Goal: Information Seeking & Learning: Learn about a topic

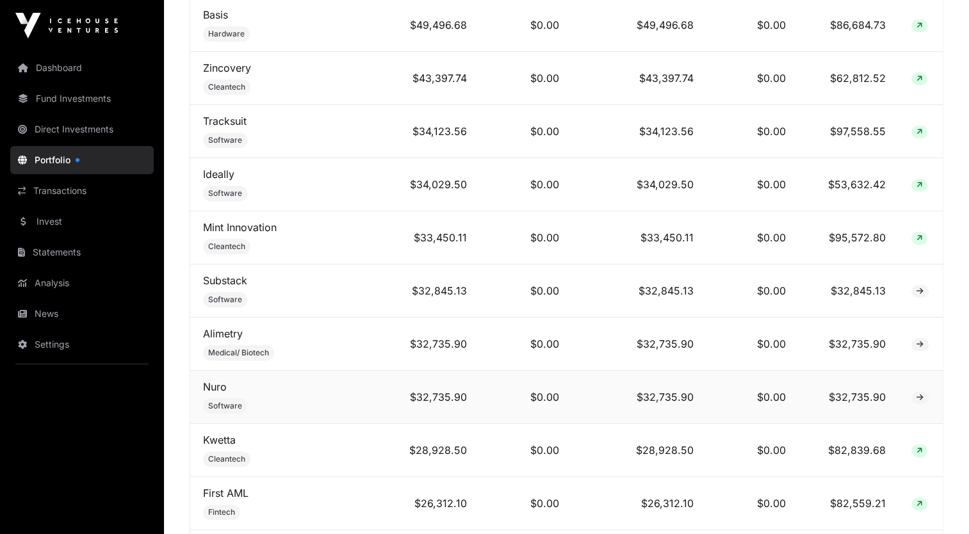
scroll to position [896, 0]
click at [225, 439] on link "Kwetta" at bounding box center [219, 439] width 33 height 13
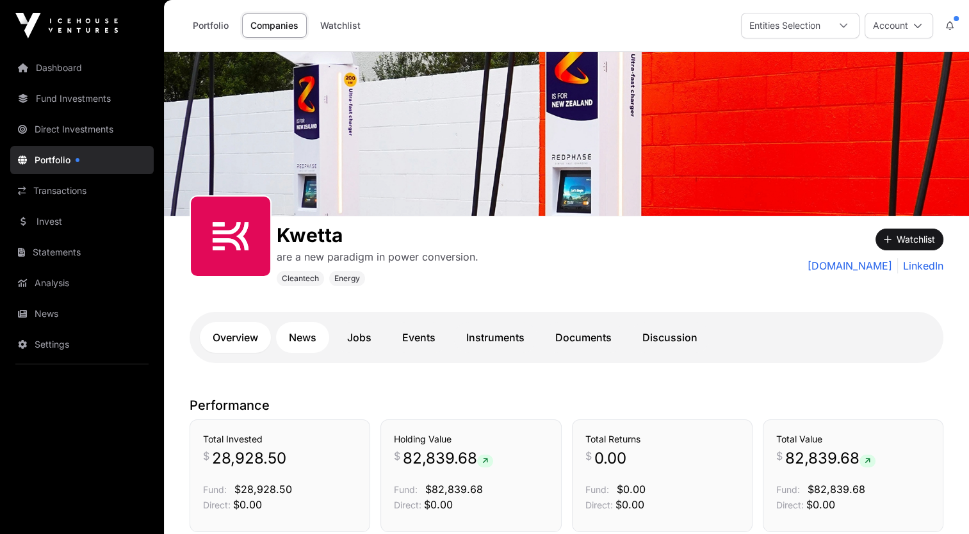
click at [306, 339] on link "News" at bounding box center [302, 337] width 53 height 31
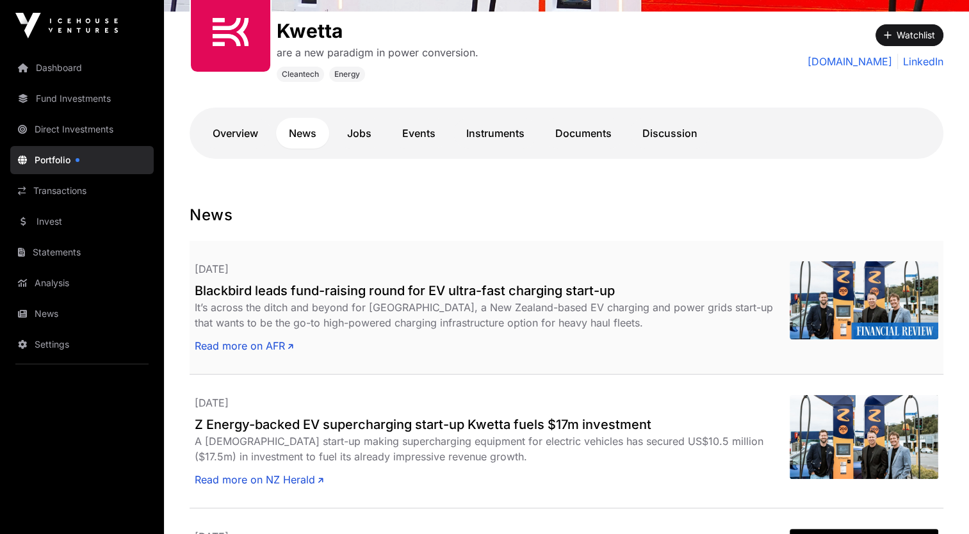
scroll to position [205, 0]
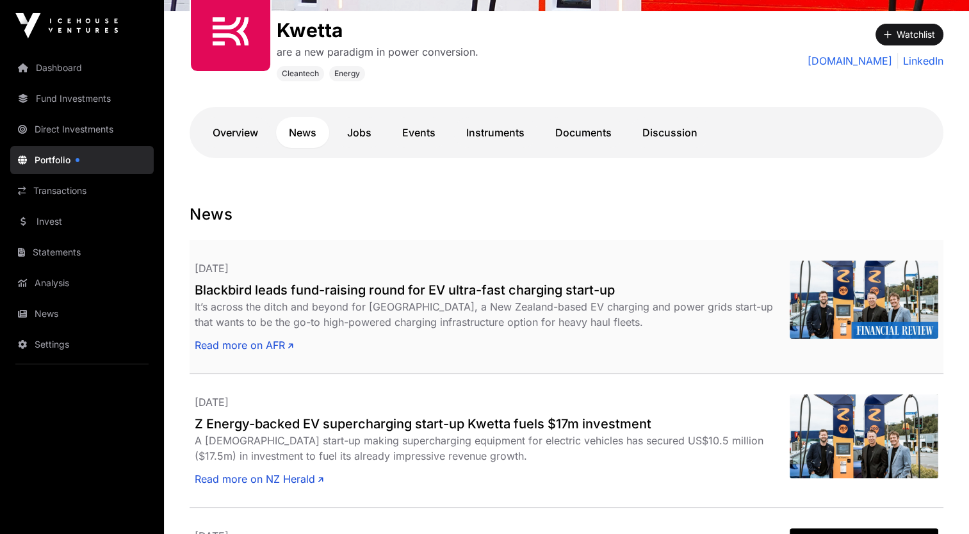
click at [341, 295] on h2 "Blackbird leads fund-raising round for EV ultra-fast charging start-up" at bounding box center [492, 290] width 595 height 18
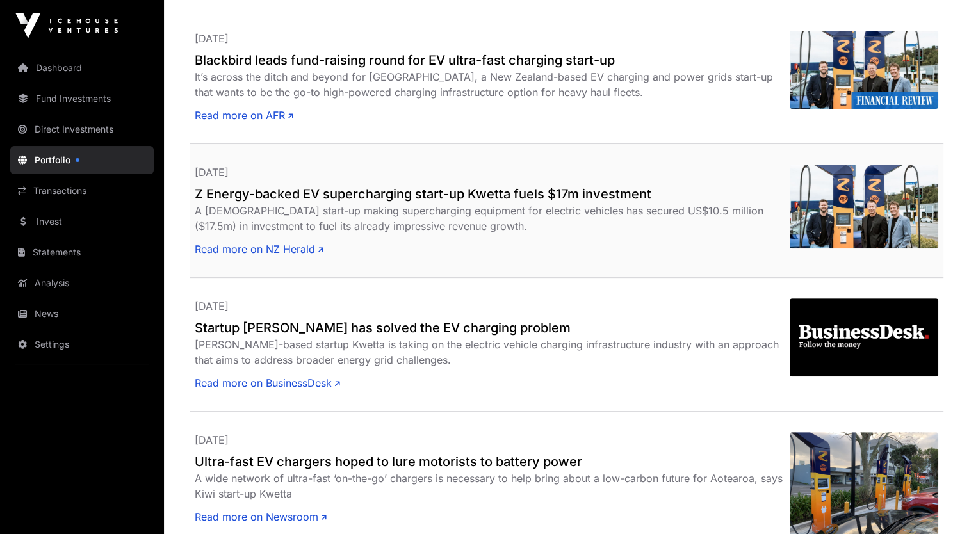
scroll to position [435, 0]
click at [322, 190] on h2 "Z Energy-backed EV supercharging start-up Kwetta fuels $17m investment" at bounding box center [492, 193] width 595 height 18
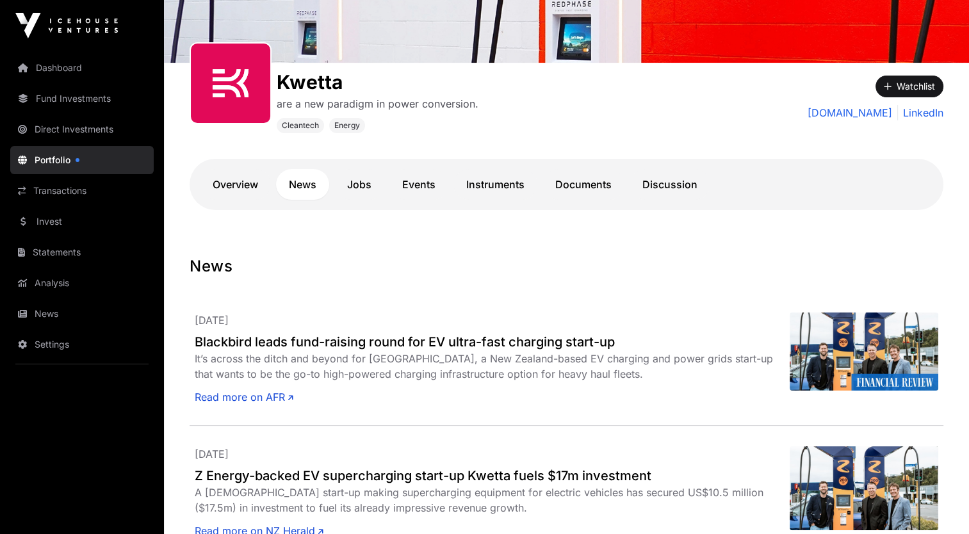
scroll to position [0, 0]
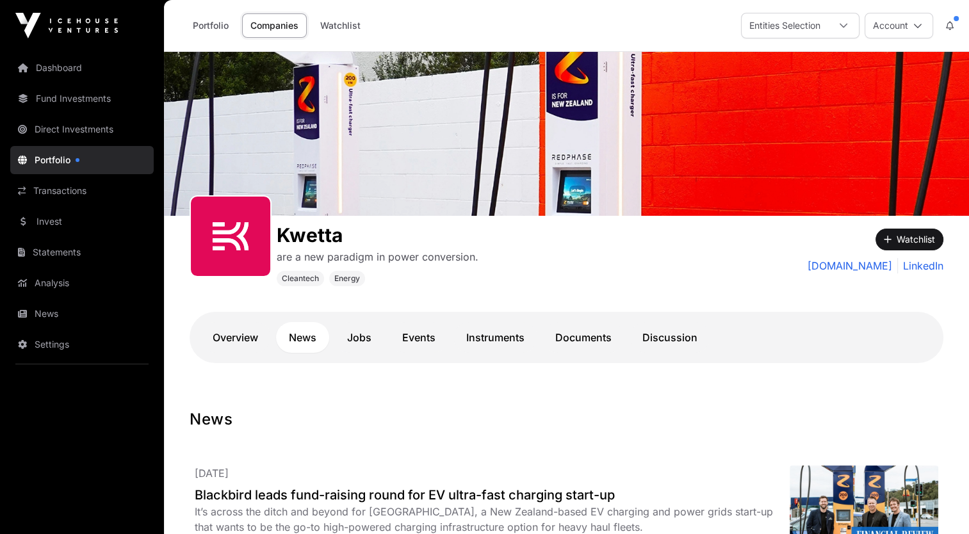
click at [64, 167] on link "Portfolio" at bounding box center [81, 160] width 143 height 28
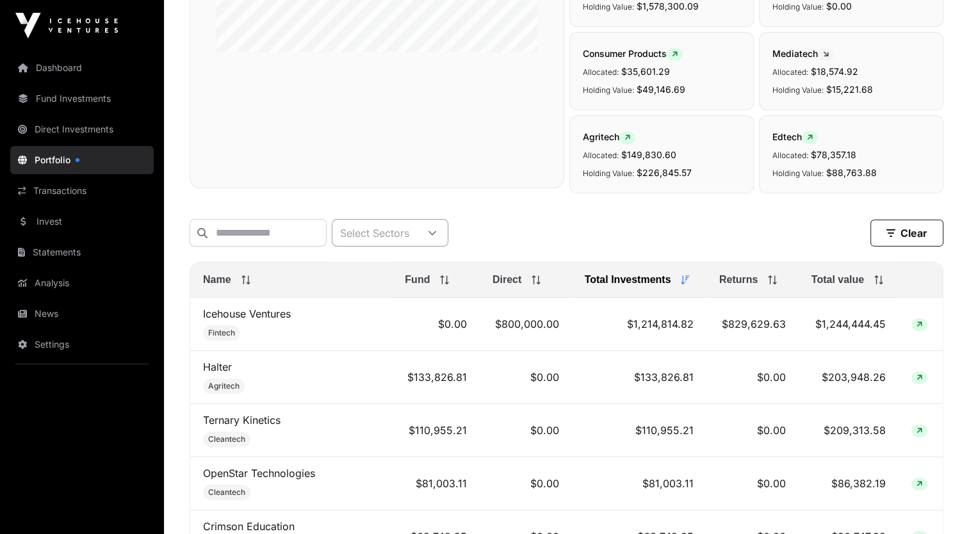
scroll to position [333, 0]
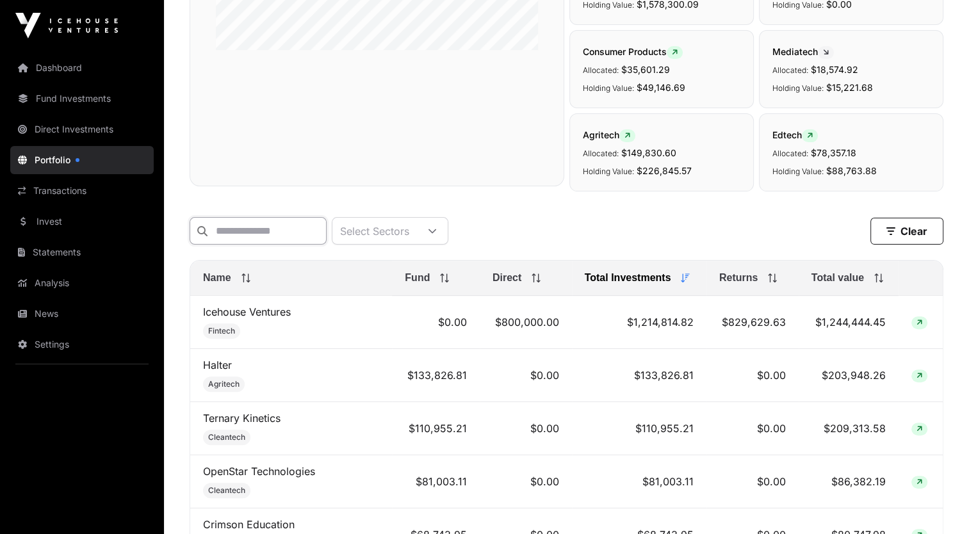
click at [253, 224] on input "text" at bounding box center [258, 231] width 137 height 28
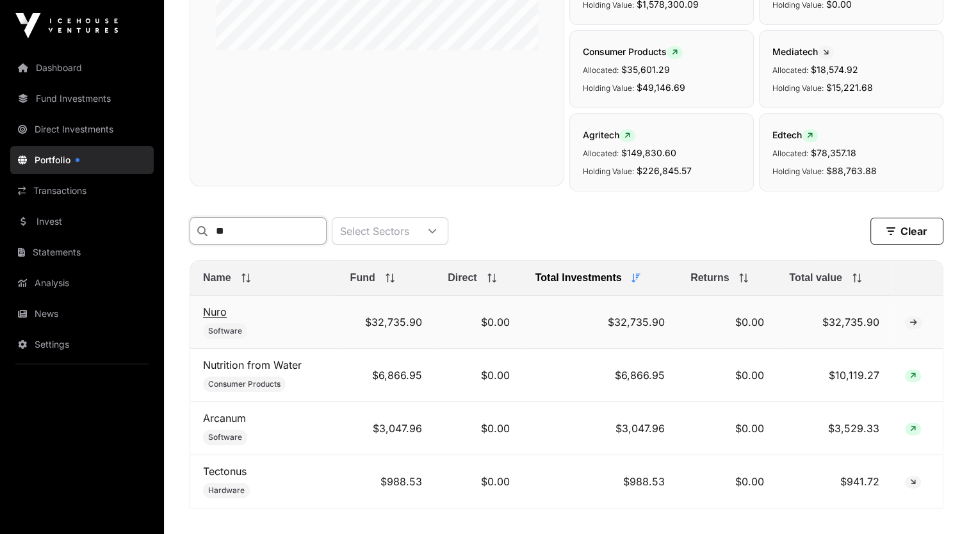
type input "**"
click at [213, 316] on link "Nuro" at bounding box center [215, 311] width 24 height 13
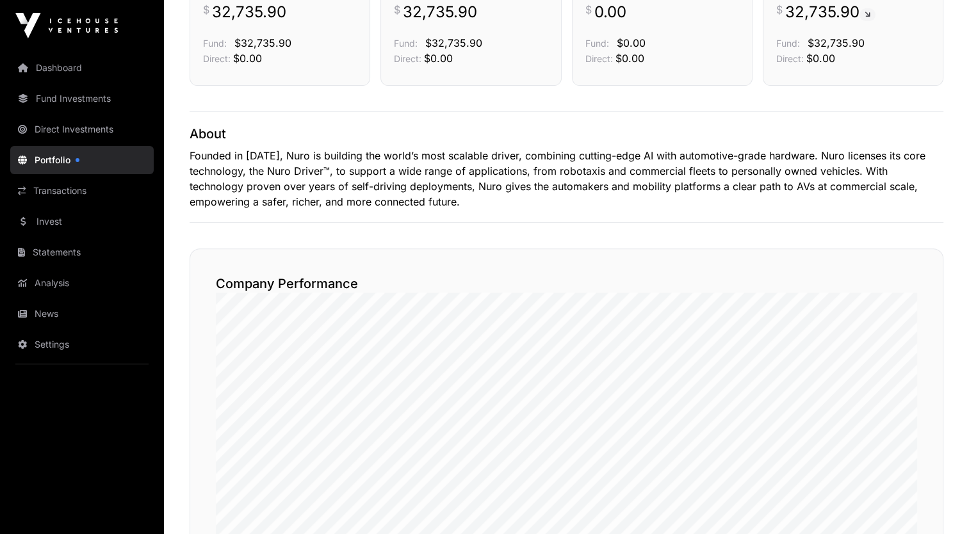
scroll to position [231, 0]
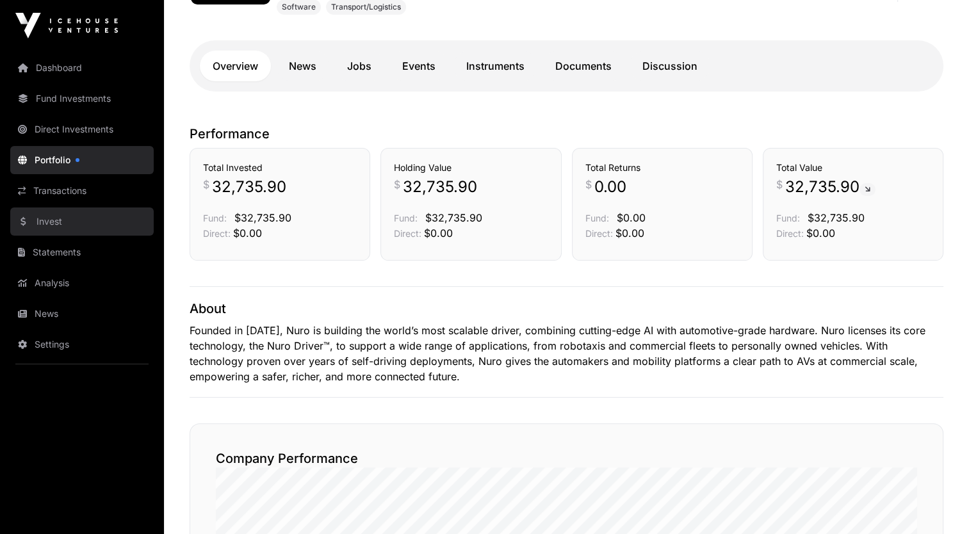
click at [44, 217] on link "Invest" at bounding box center [81, 221] width 143 height 28
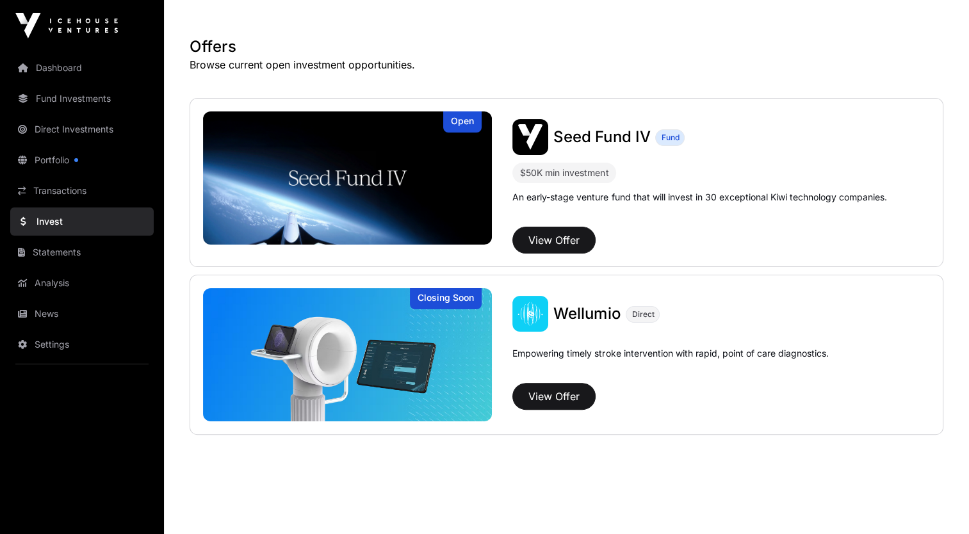
scroll to position [232, 0]
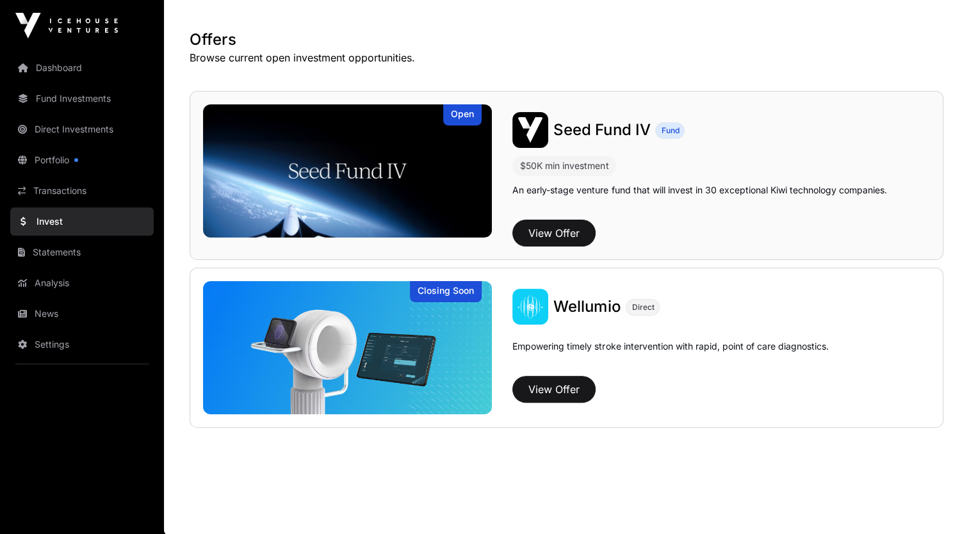
click at [540, 175] on div "Seed Fund IV Fund $50K min investment An early-stage venture fund that will inv…" at bounding box center [711, 179] width 438 height 134
click at [374, 177] on img at bounding box center [347, 170] width 289 height 133
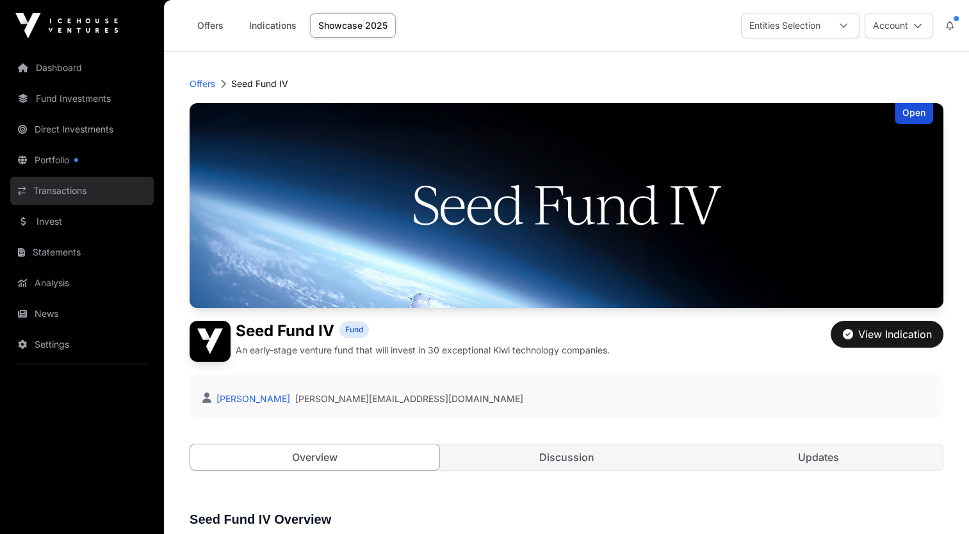
click at [67, 197] on link "Transactions" at bounding box center [81, 191] width 143 height 28
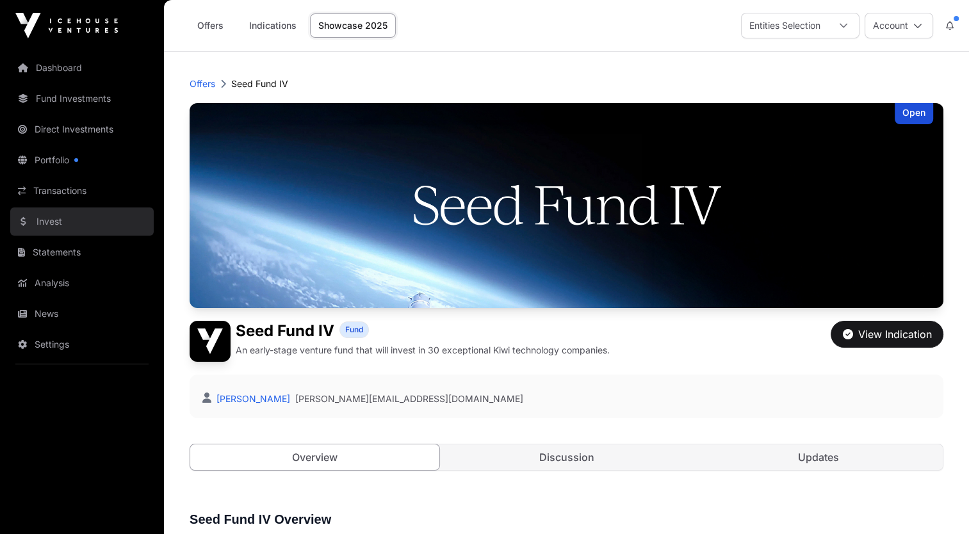
click at [53, 218] on link "Invest" at bounding box center [81, 221] width 143 height 28
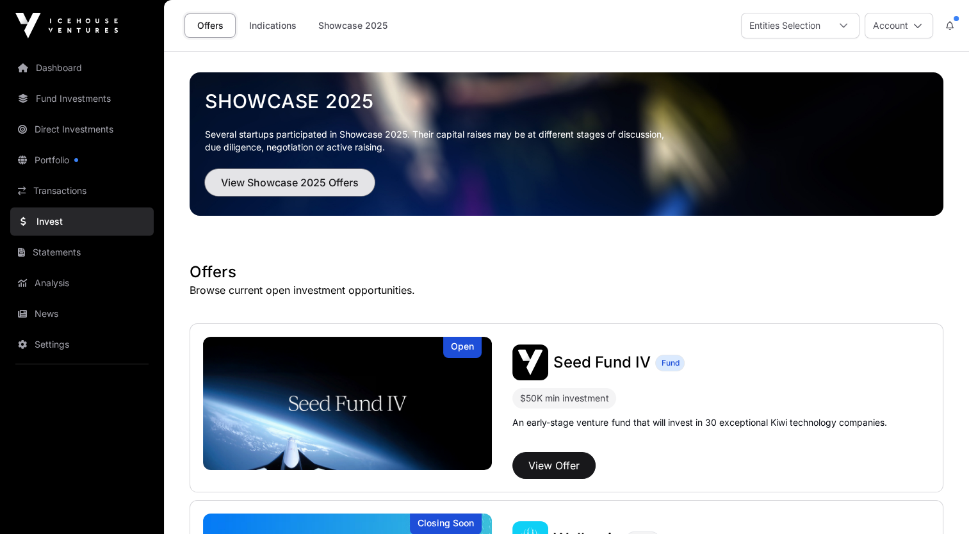
click at [273, 188] on span "View Showcase 2025 Offers" at bounding box center [290, 182] width 138 height 15
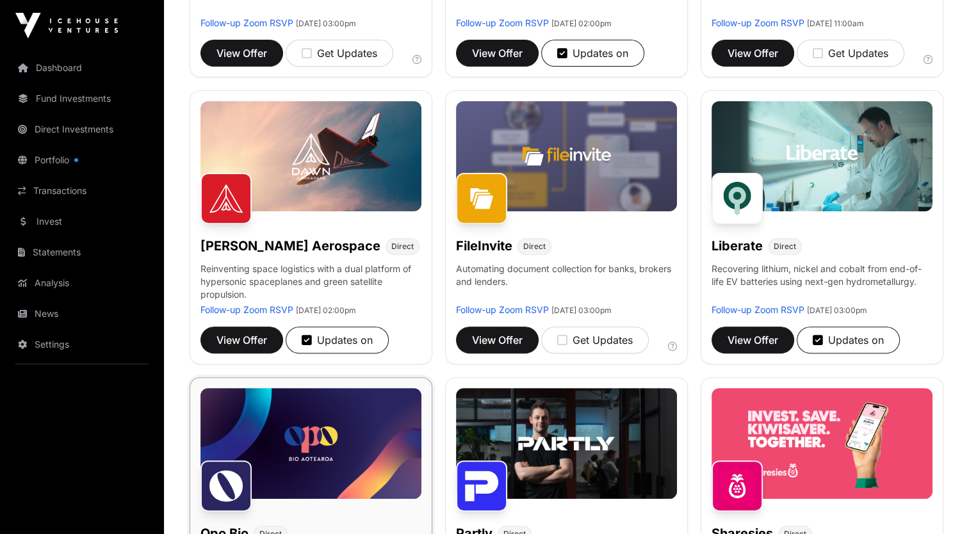
scroll to position [333, 0]
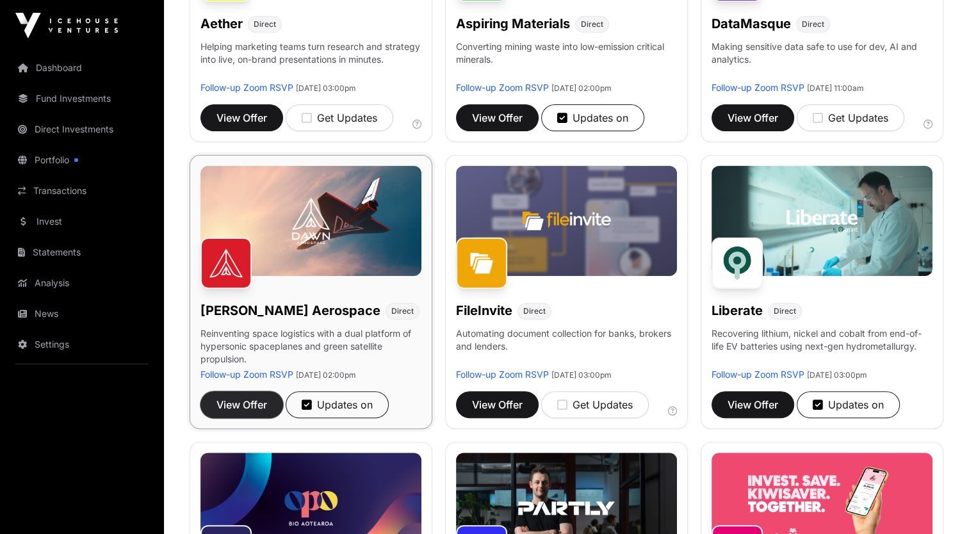
click at [227, 398] on span "View Offer" at bounding box center [241, 404] width 51 height 15
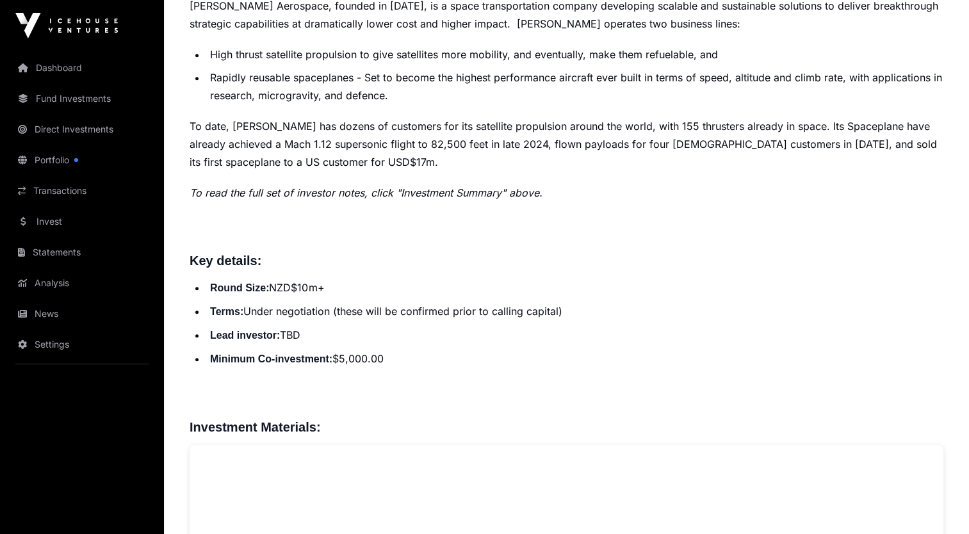
scroll to position [461, 0]
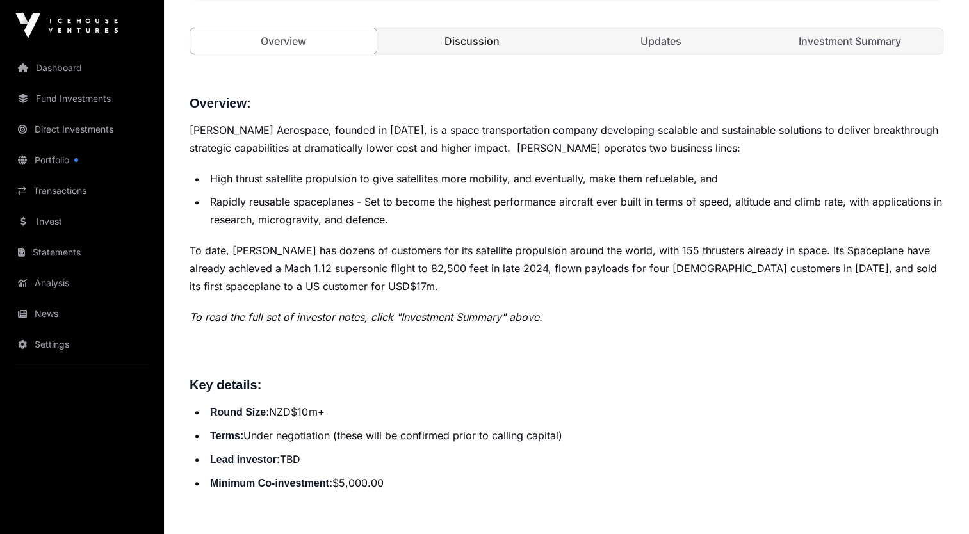
click at [467, 40] on link "Discussion" at bounding box center [472, 41] width 186 height 26
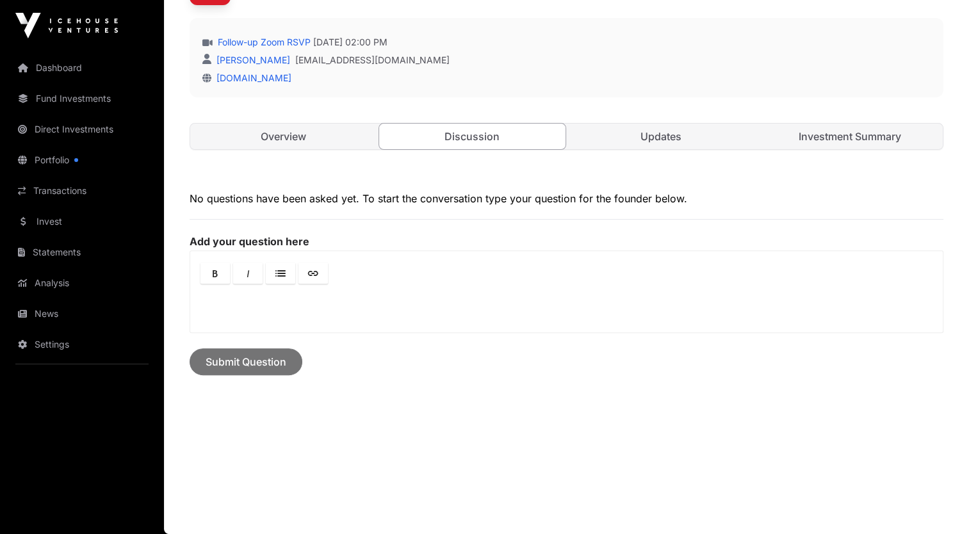
scroll to position [364, 0]
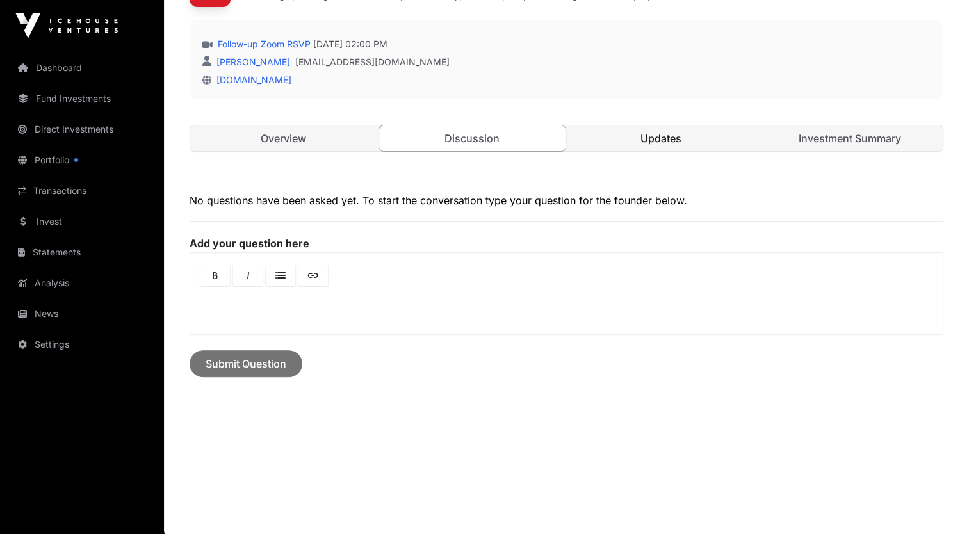
click at [645, 129] on link "Updates" at bounding box center [661, 139] width 186 height 26
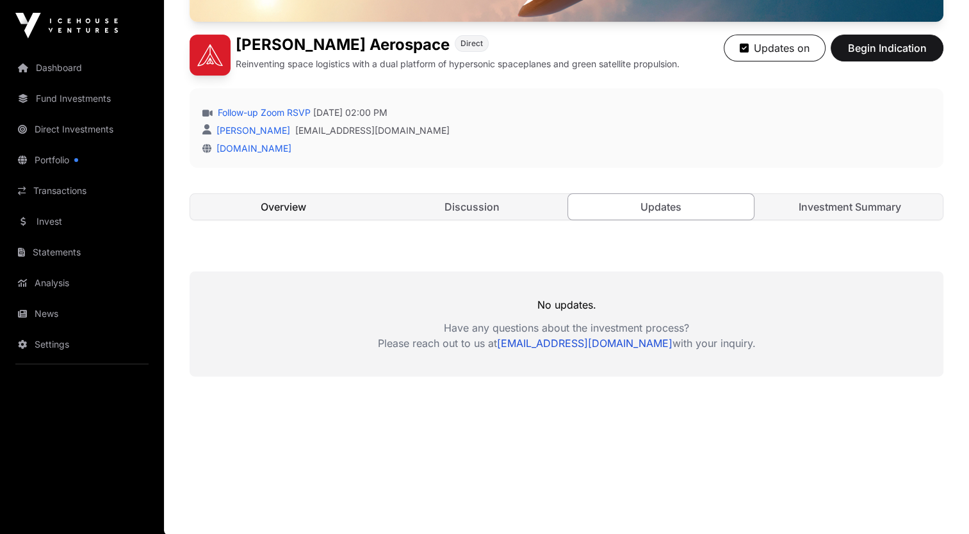
click at [252, 200] on link "Overview" at bounding box center [283, 207] width 186 height 26
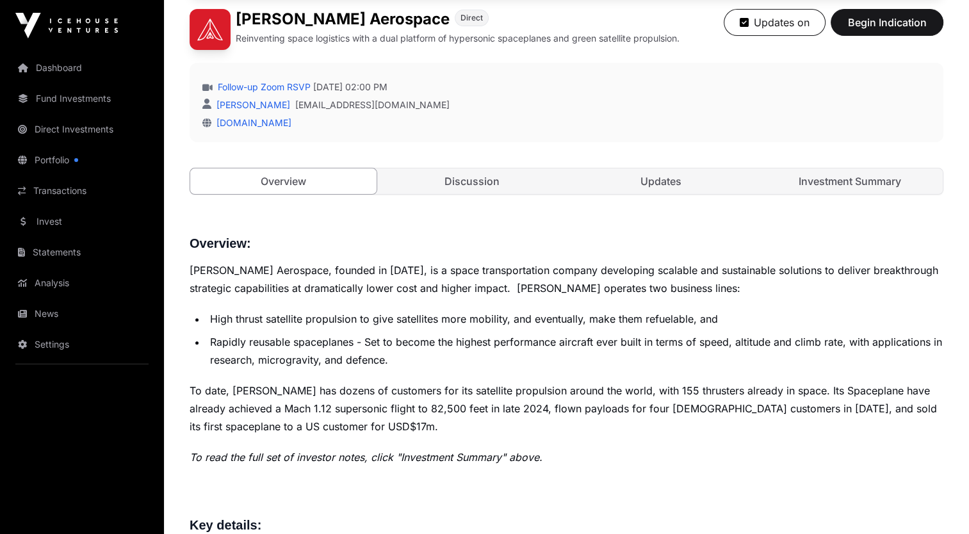
scroll to position [449, 0]
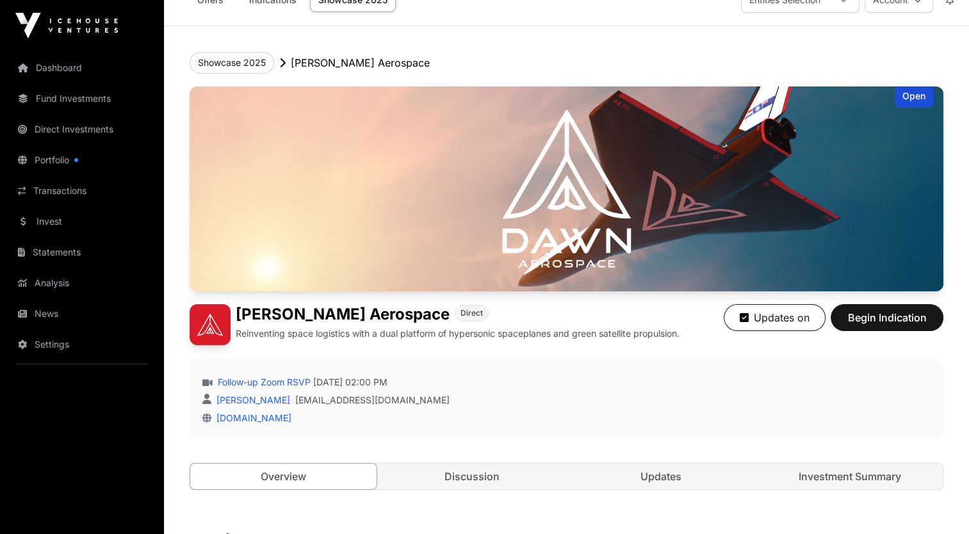
scroll to position [0, 0]
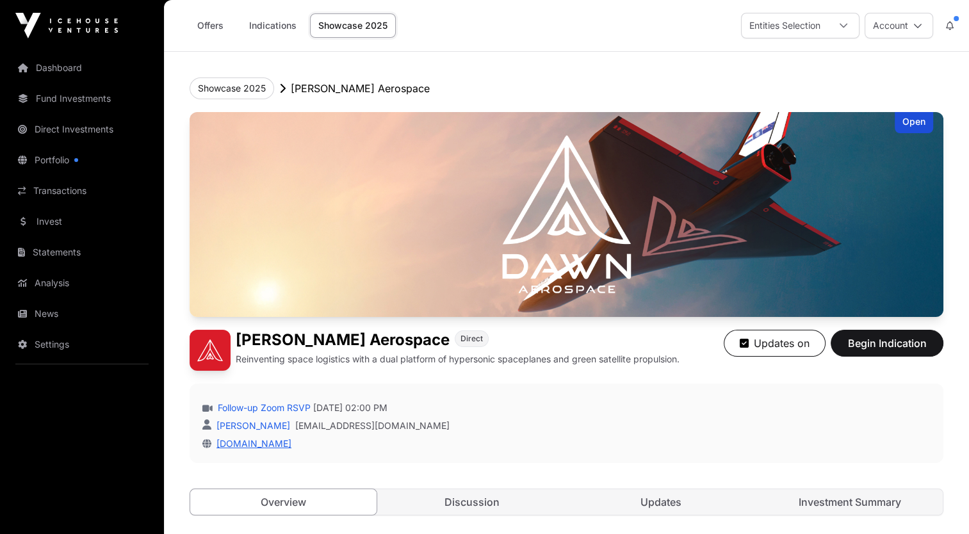
click at [266, 446] on link "[DOMAIN_NAME]" at bounding box center [251, 443] width 80 height 11
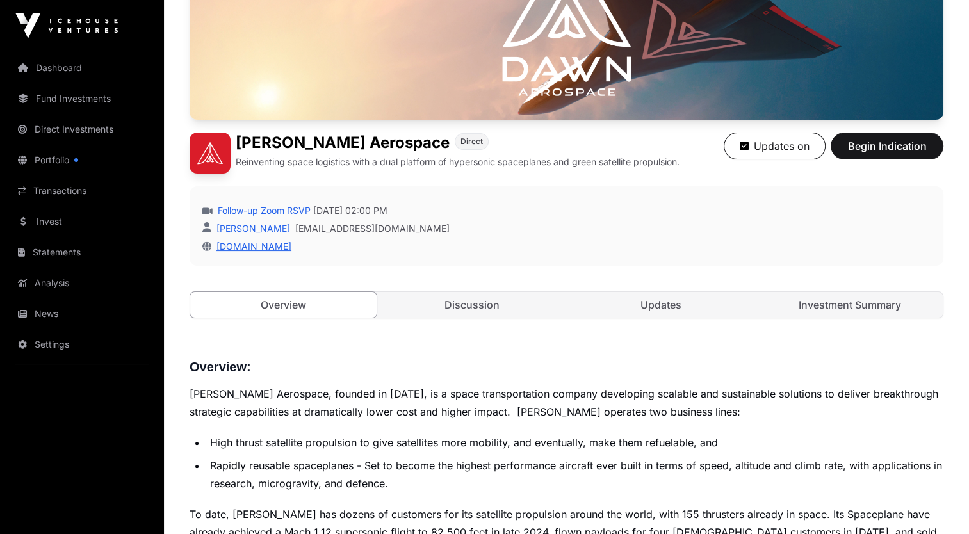
scroll to position [231, 0]
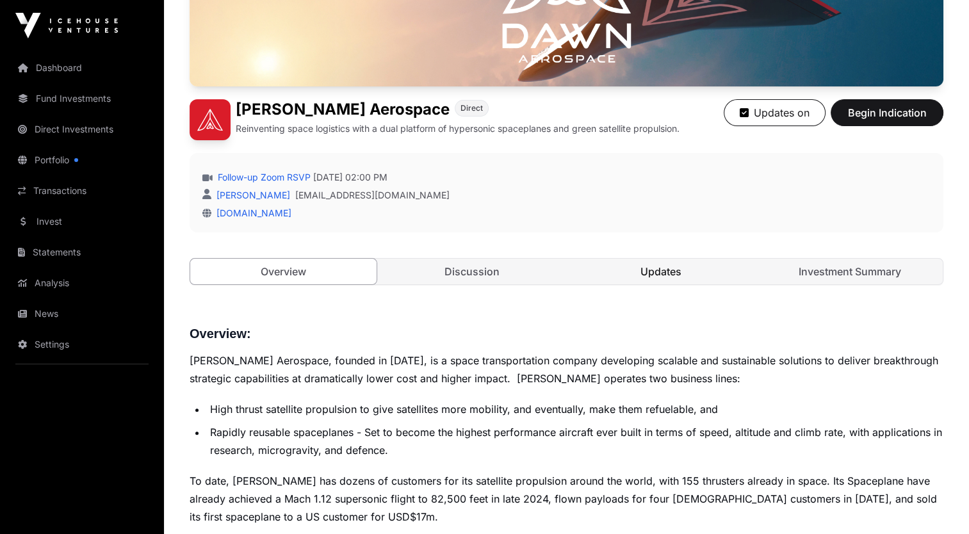
click at [638, 269] on link "Updates" at bounding box center [661, 272] width 186 height 26
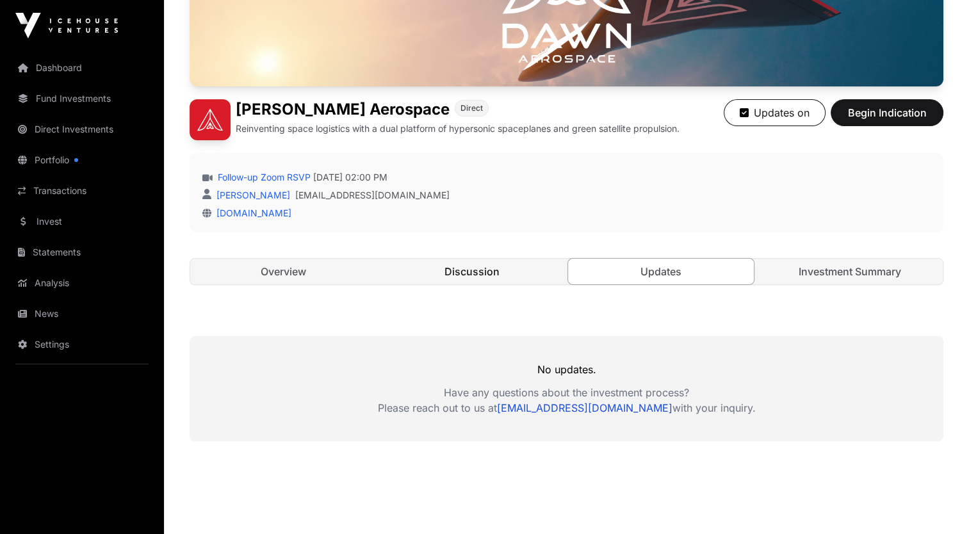
click at [451, 266] on link "Discussion" at bounding box center [472, 272] width 186 height 26
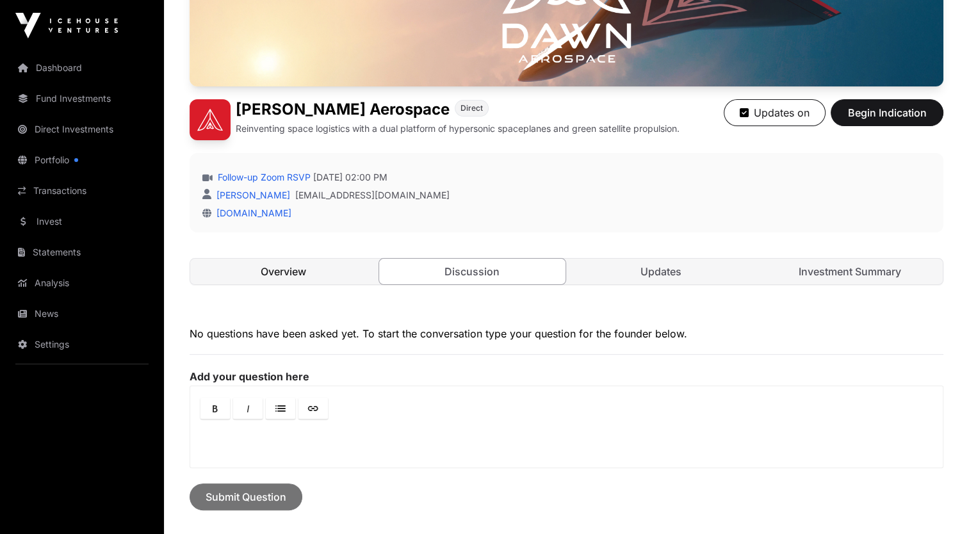
click at [293, 270] on link "Overview" at bounding box center [283, 272] width 186 height 26
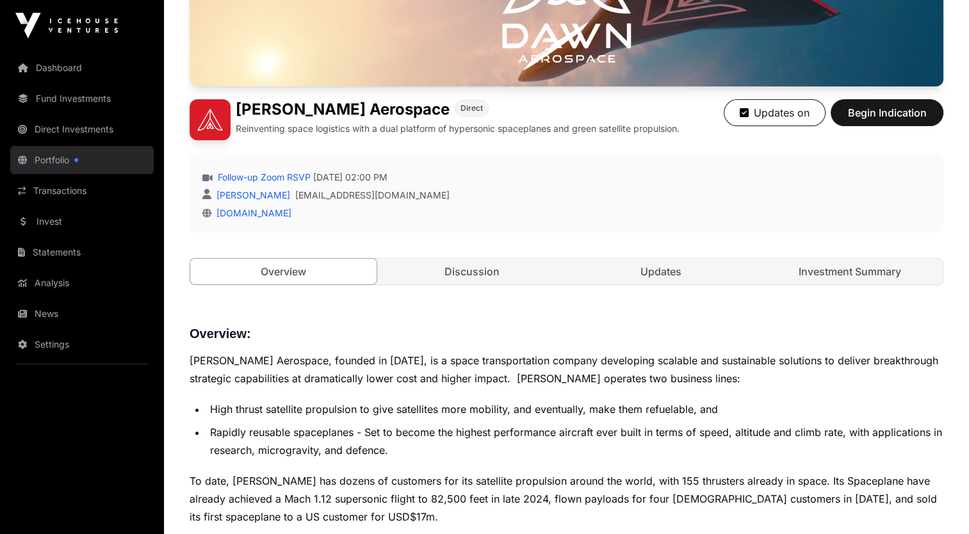
click at [95, 156] on link "Portfolio" at bounding box center [81, 160] width 143 height 28
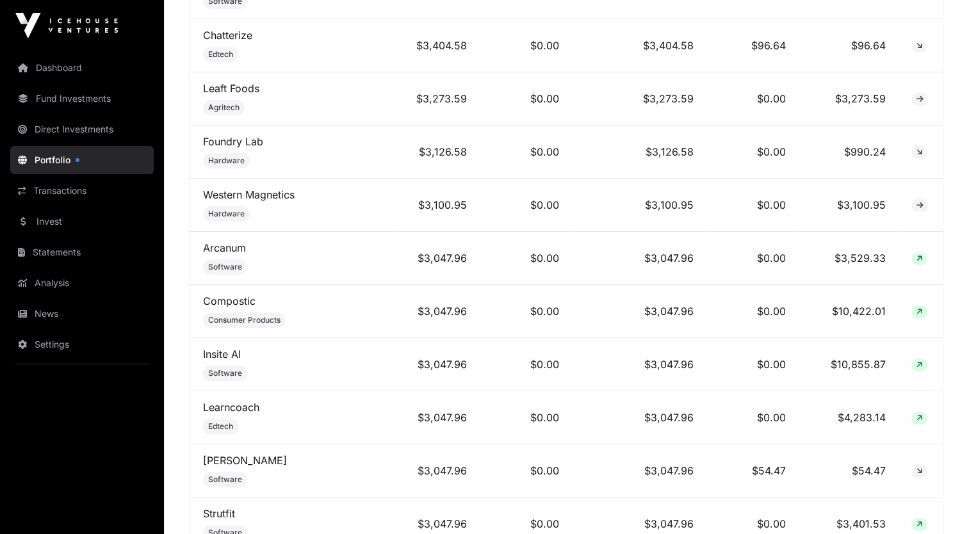
scroll to position [5276, 0]
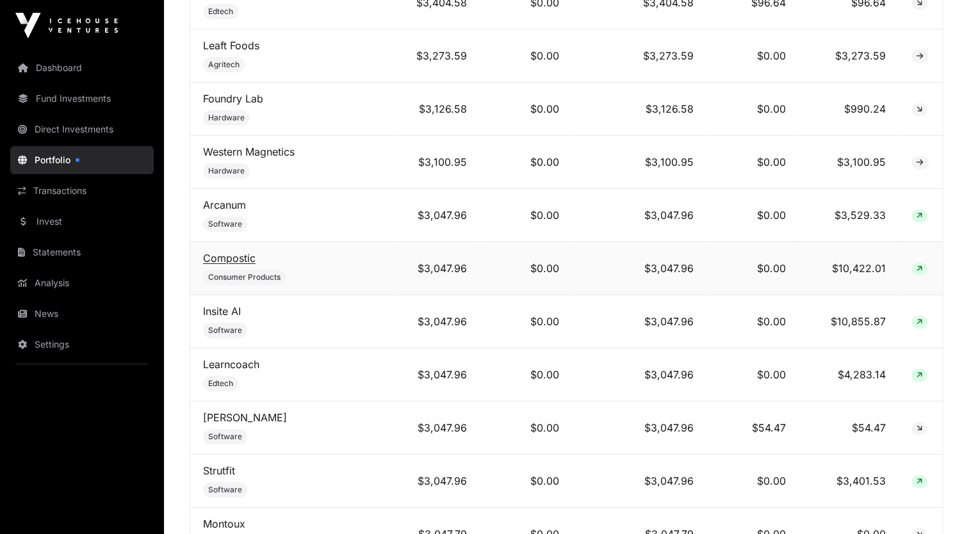
click at [213, 252] on link "Compostic" at bounding box center [229, 258] width 53 height 13
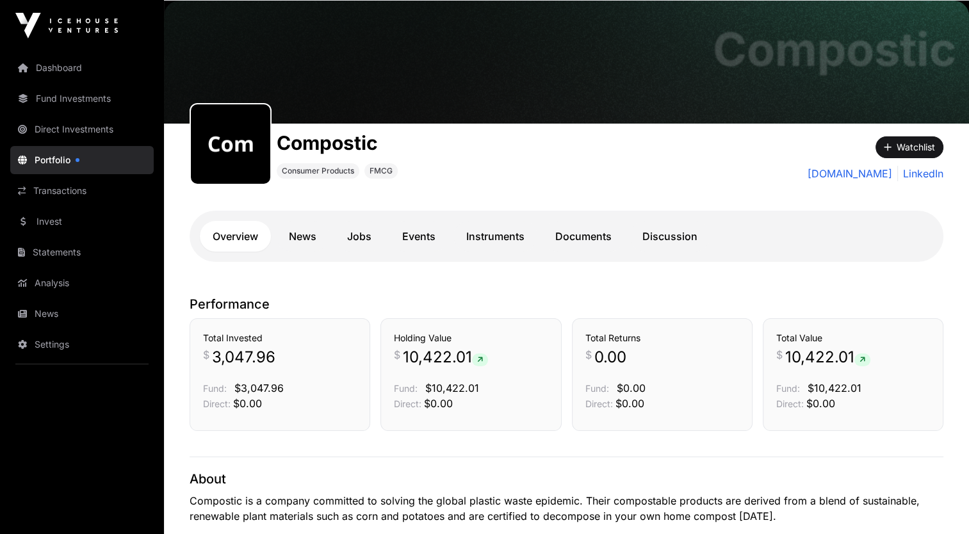
scroll to position [51, 0]
click at [58, 152] on link "Portfolio" at bounding box center [81, 160] width 143 height 28
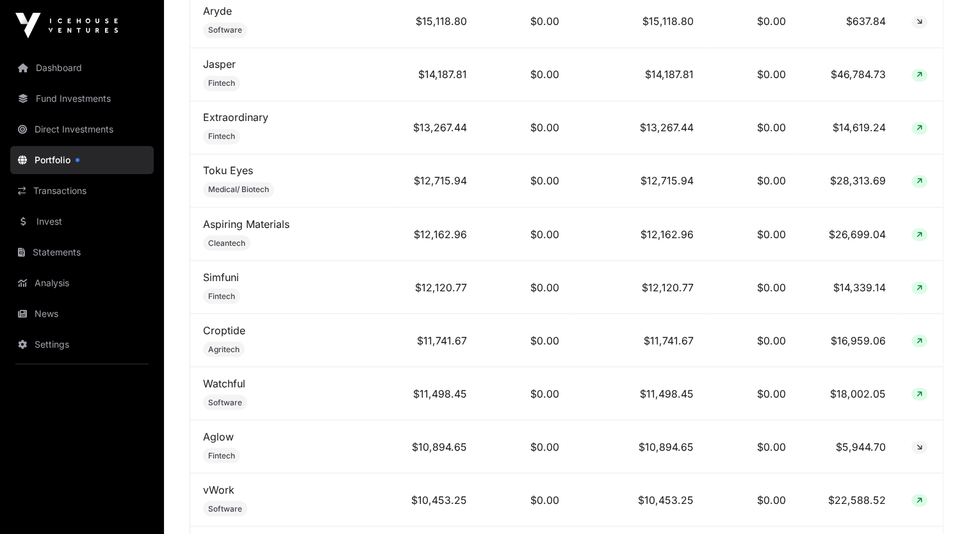
scroll to position [2305, 0]
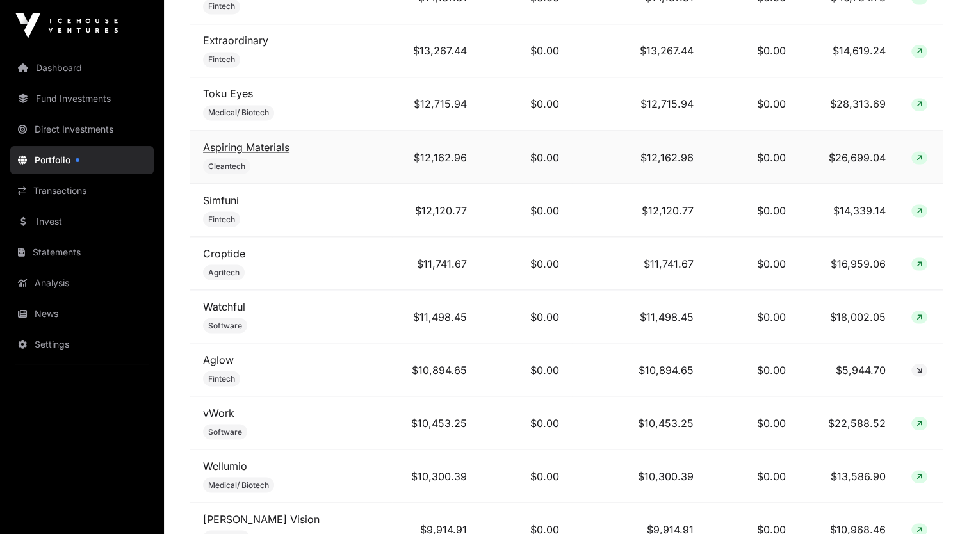
click at [242, 140] on link "Aspiring Materials" at bounding box center [246, 146] width 86 height 13
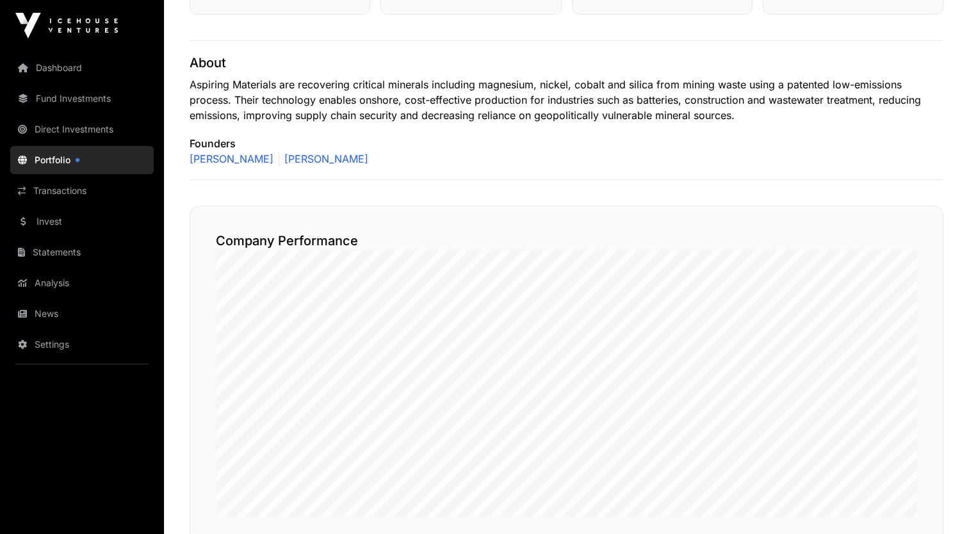
scroll to position [538, 0]
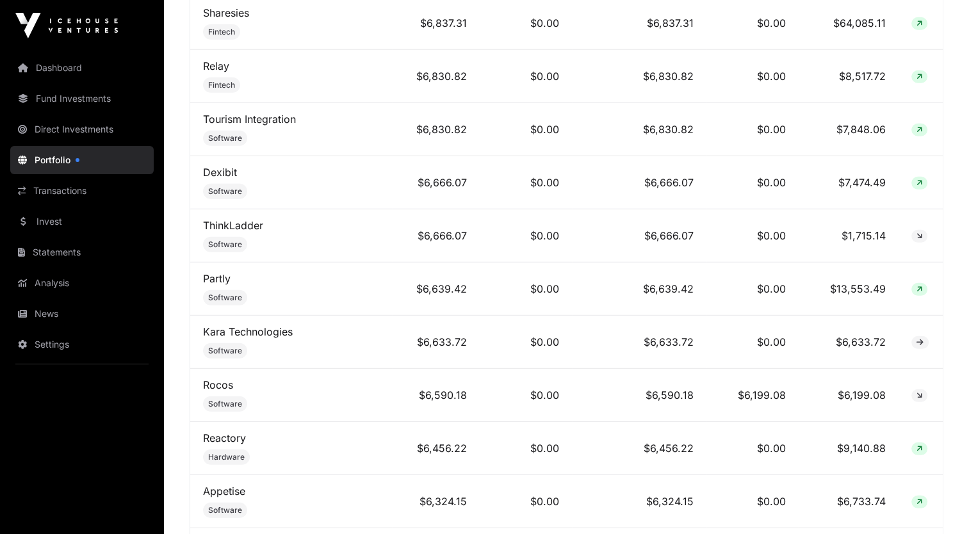
scroll to position [3816, 0]
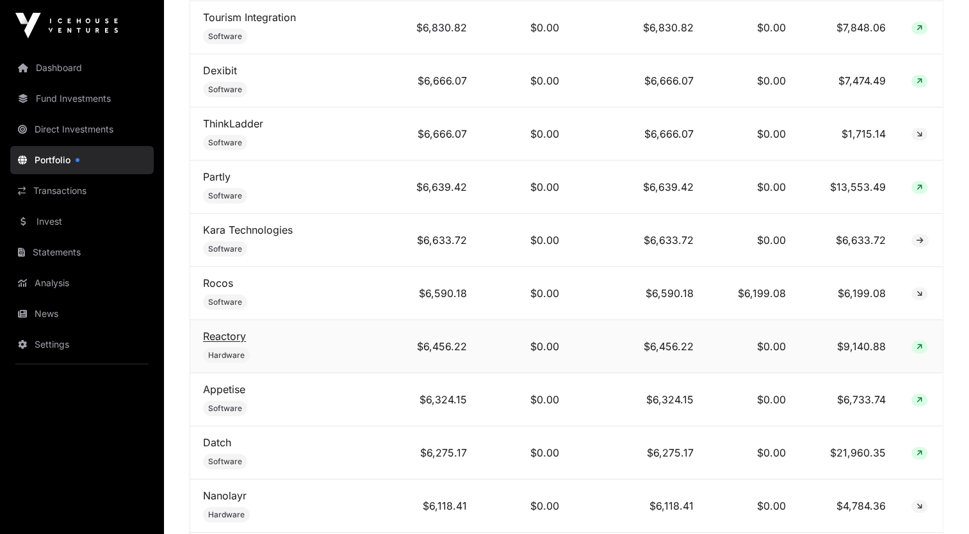
click at [218, 330] on link "Reactory" at bounding box center [224, 336] width 43 height 13
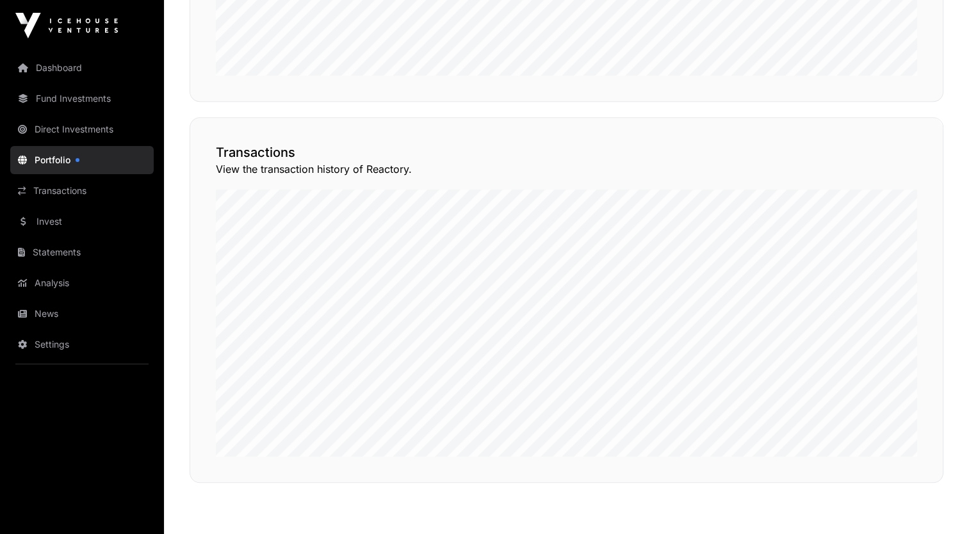
scroll to position [984, 0]
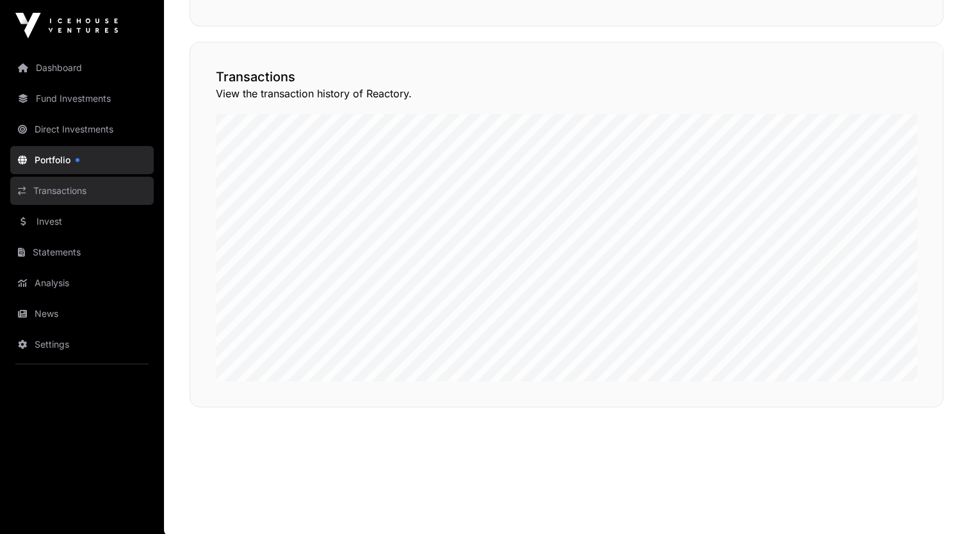
click at [69, 201] on link "Transactions" at bounding box center [81, 191] width 143 height 28
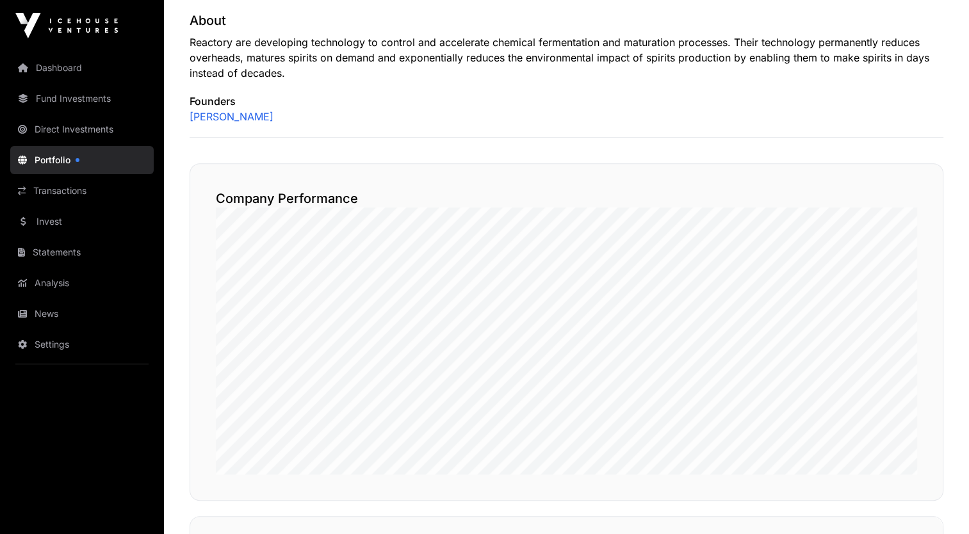
scroll to position [472, 0]
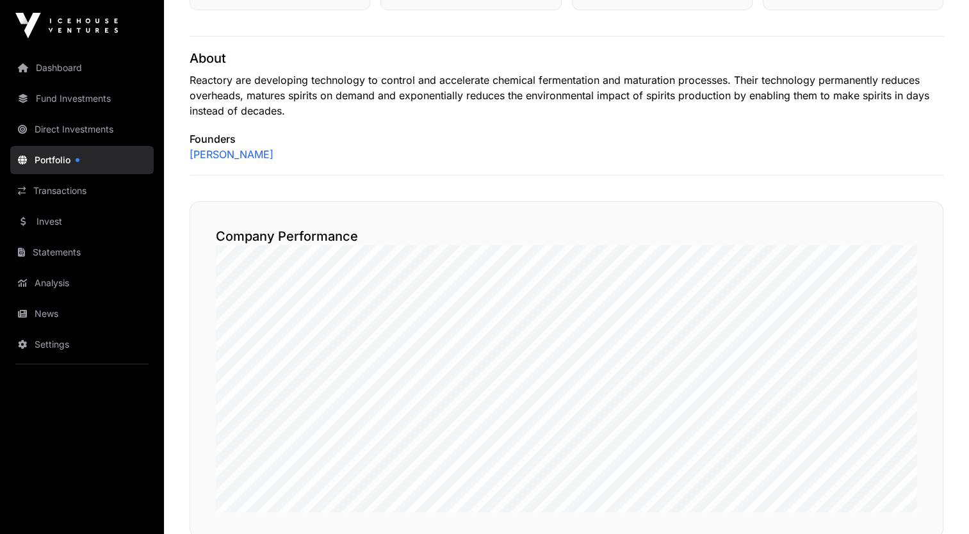
click at [64, 168] on link "Portfolio" at bounding box center [81, 160] width 143 height 28
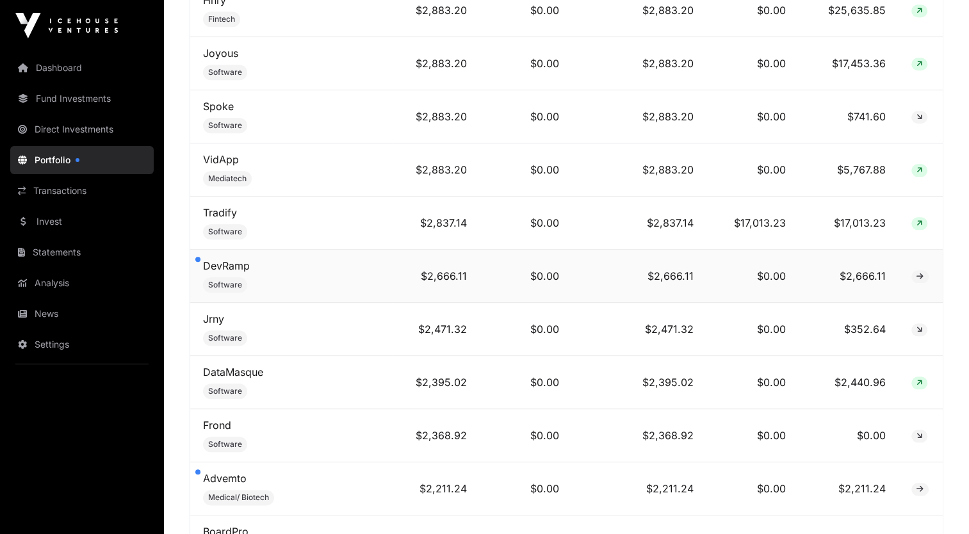
scroll to position [6301, 0]
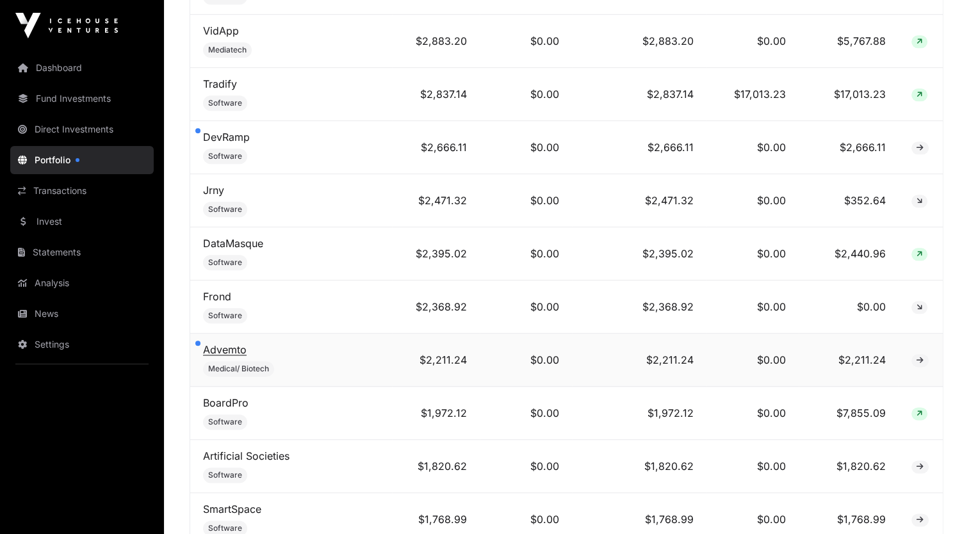
click at [227, 343] on link "Advemto" at bounding box center [225, 349] width 44 height 13
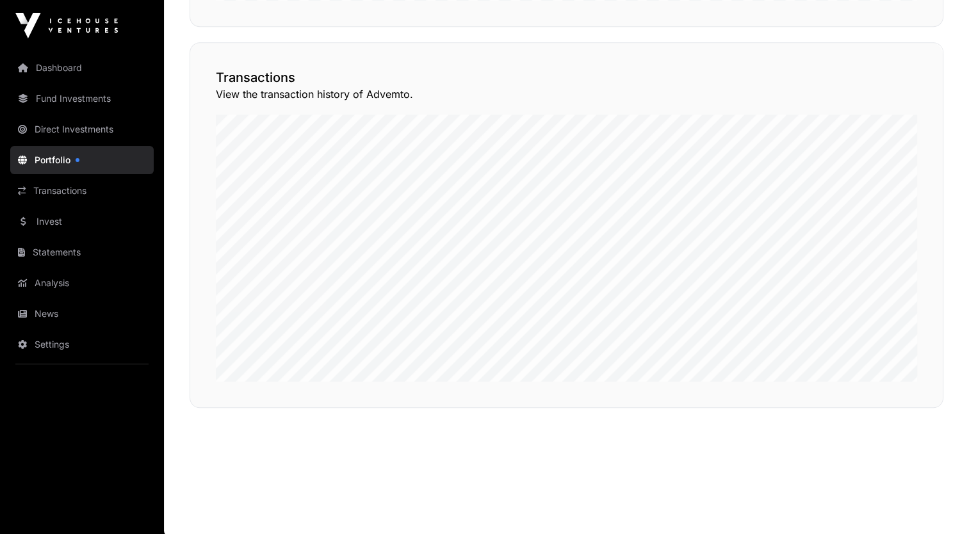
scroll to position [991, 0]
click at [47, 152] on link "Portfolio" at bounding box center [81, 160] width 143 height 28
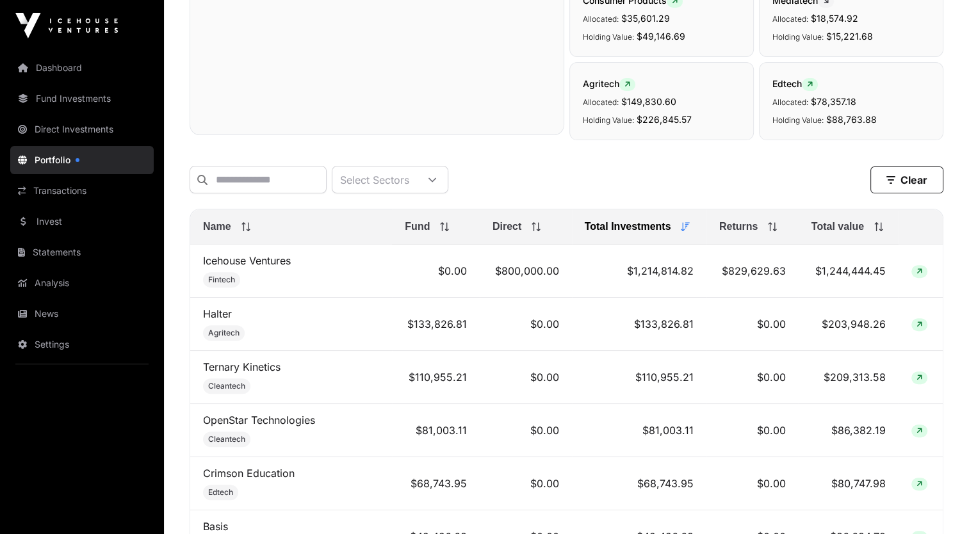
scroll to position [359, 0]
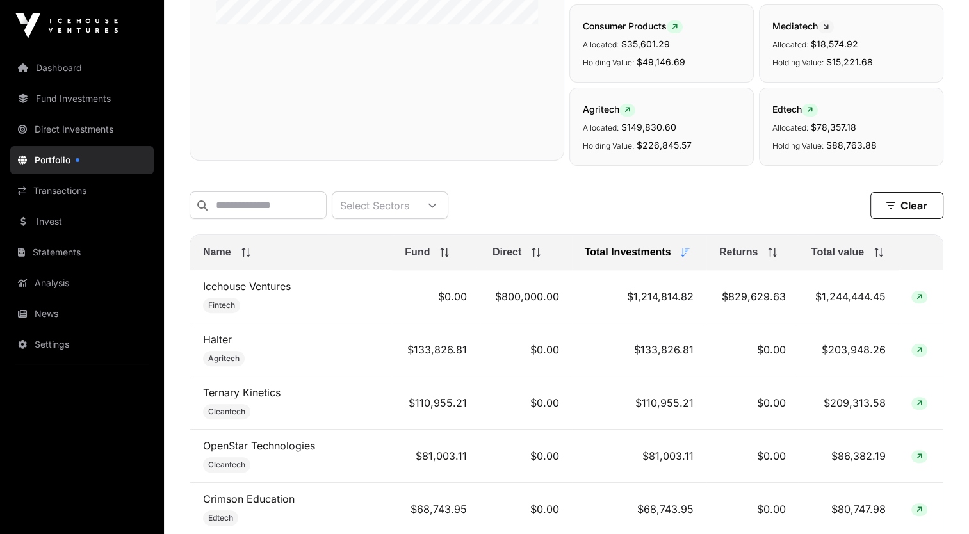
click at [599, 109] on span "Agritech" at bounding box center [609, 109] width 53 height 11
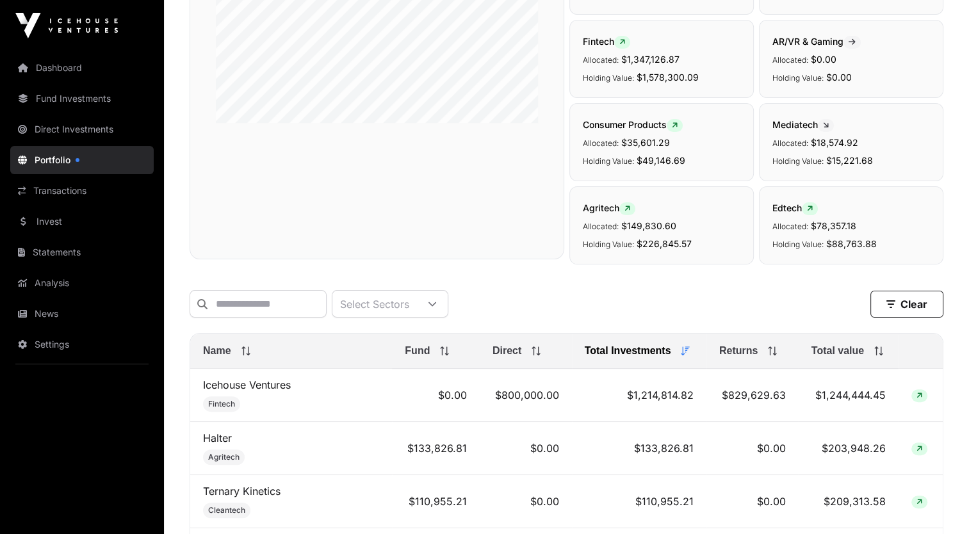
scroll to position [333, 0]
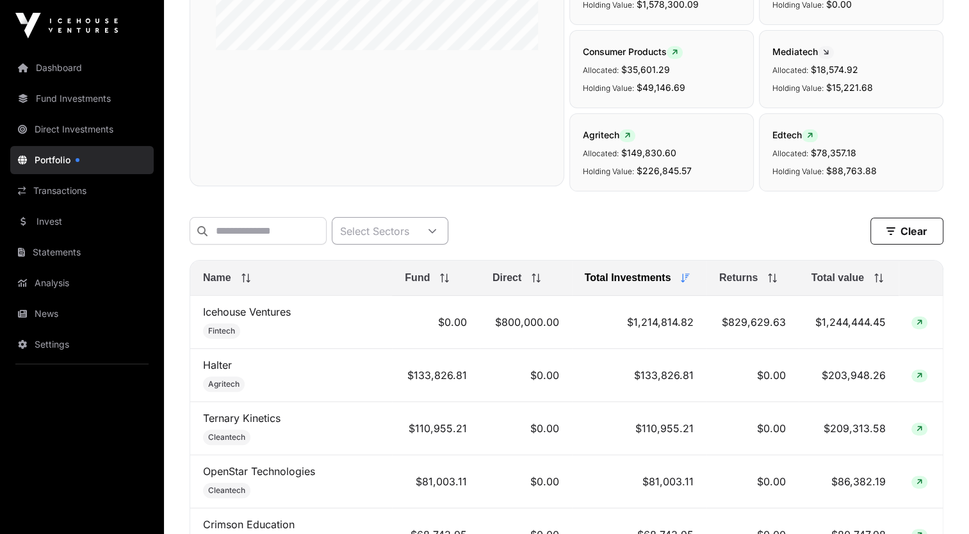
click at [448, 231] on div at bounding box center [432, 231] width 31 height 26
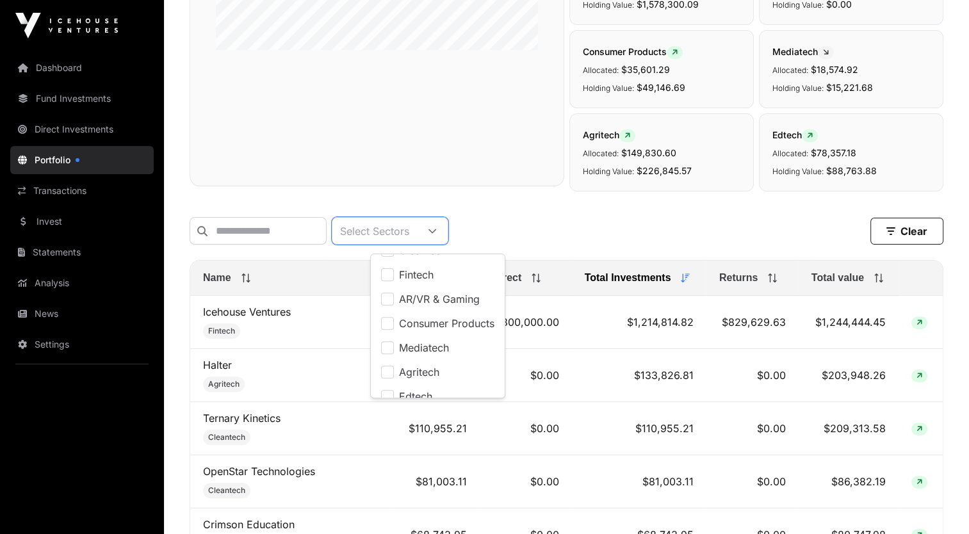
scroll to position [103, 0]
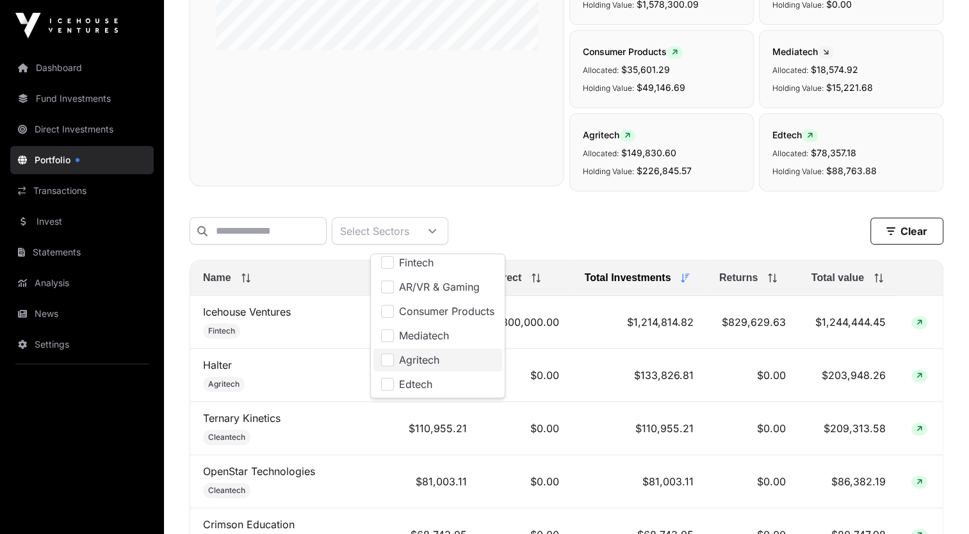
click at [441, 361] on li "Agritech" at bounding box center [437, 359] width 129 height 23
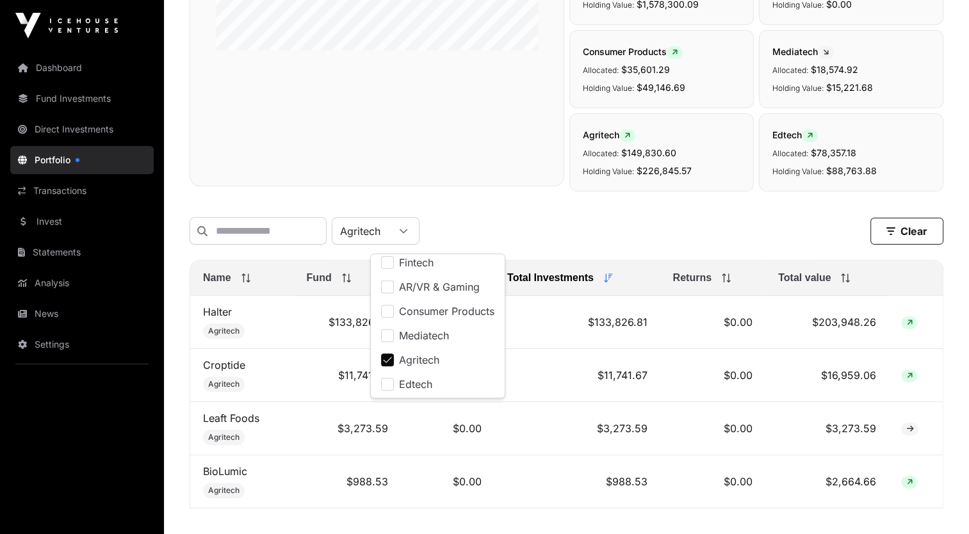
click at [159, 378] on nav "Dashboard Fund Investments Direct Investments Portfolio Transactions Invest Sta…" at bounding box center [82, 287] width 164 height 473
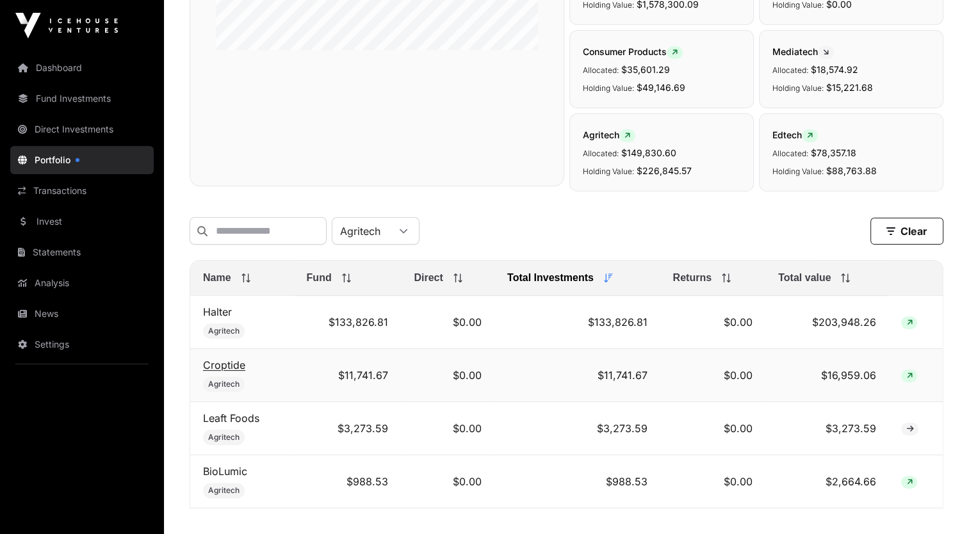
click at [229, 371] on link "Croptide" at bounding box center [224, 365] width 42 height 13
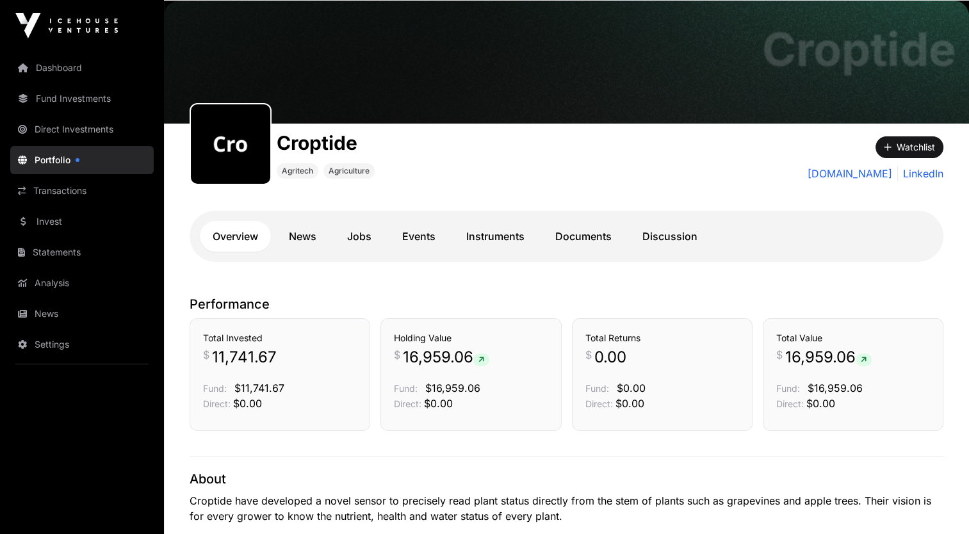
scroll to position [26, 0]
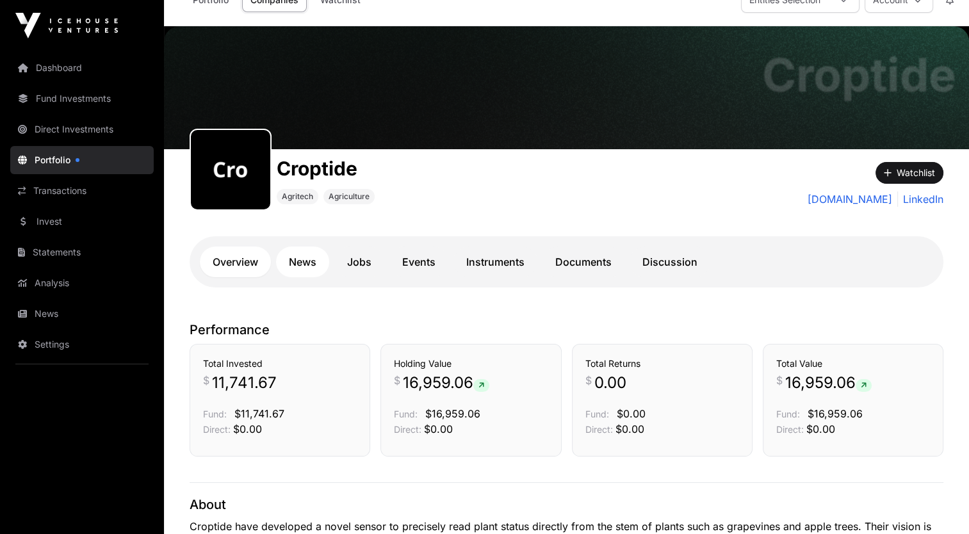
click at [301, 259] on link "News" at bounding box center [302, 262] width 53 height 31
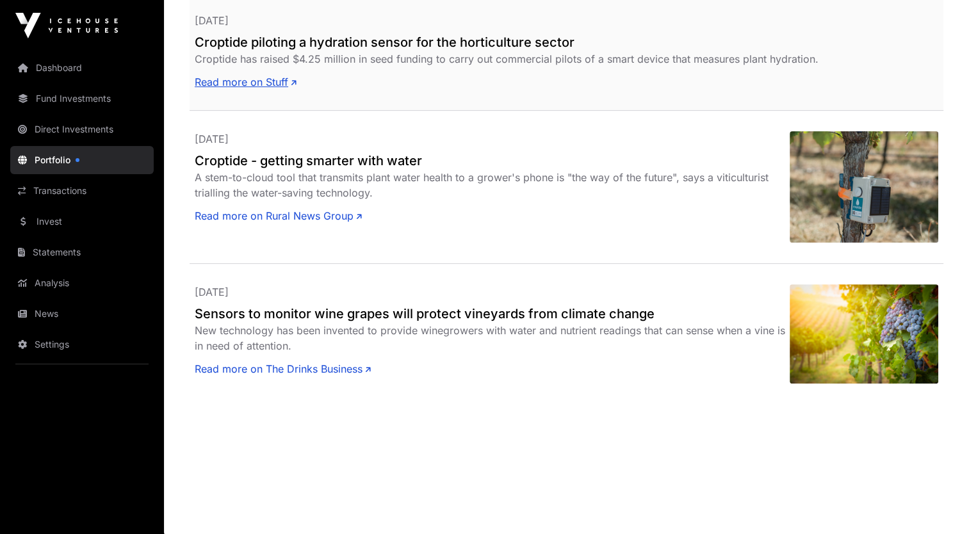
scroll to position [405, 0]
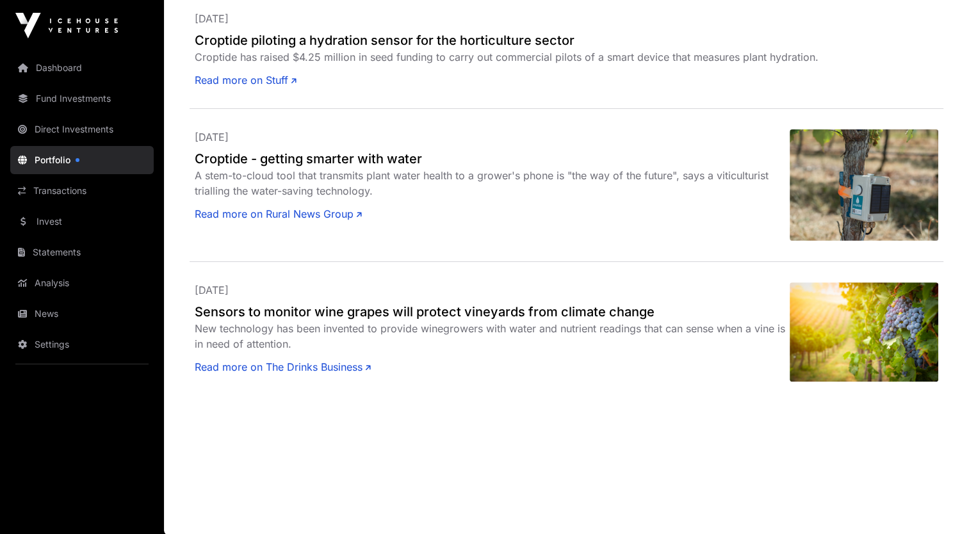
click at [90, 160] on link "Portfolio" at bounding box center [81, 160] width 143 height 28
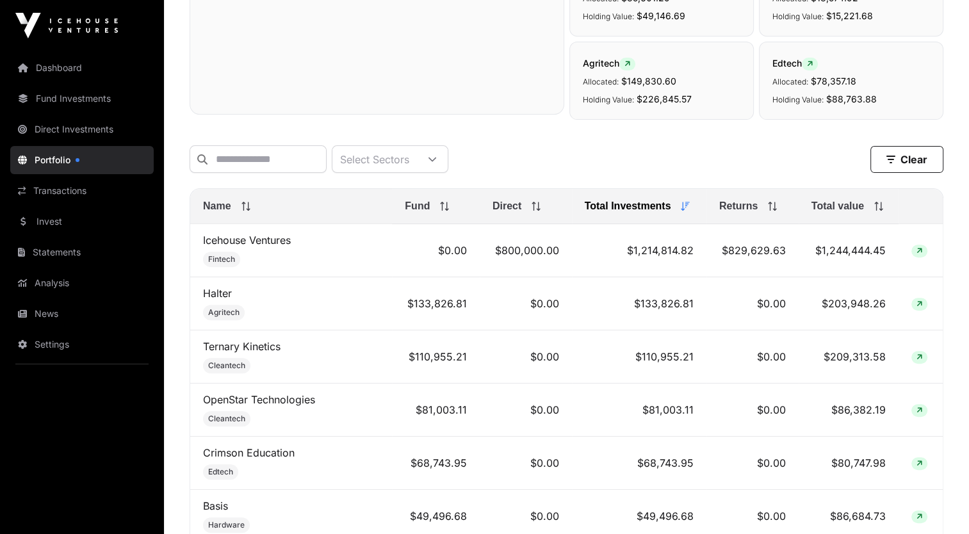
click at [65, 314] on link "News" at bounding box center [81, 314] width 143 height 28
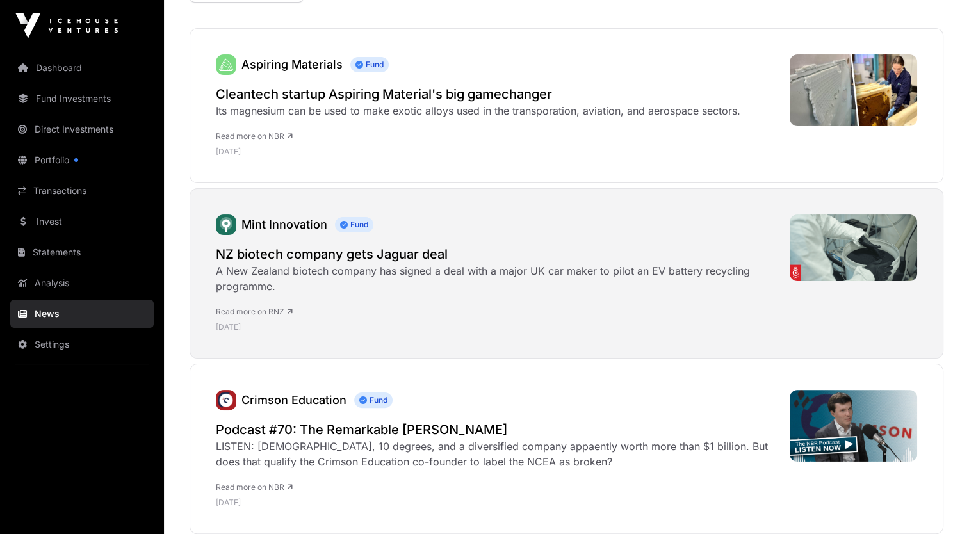
scroll to position [179, 0]
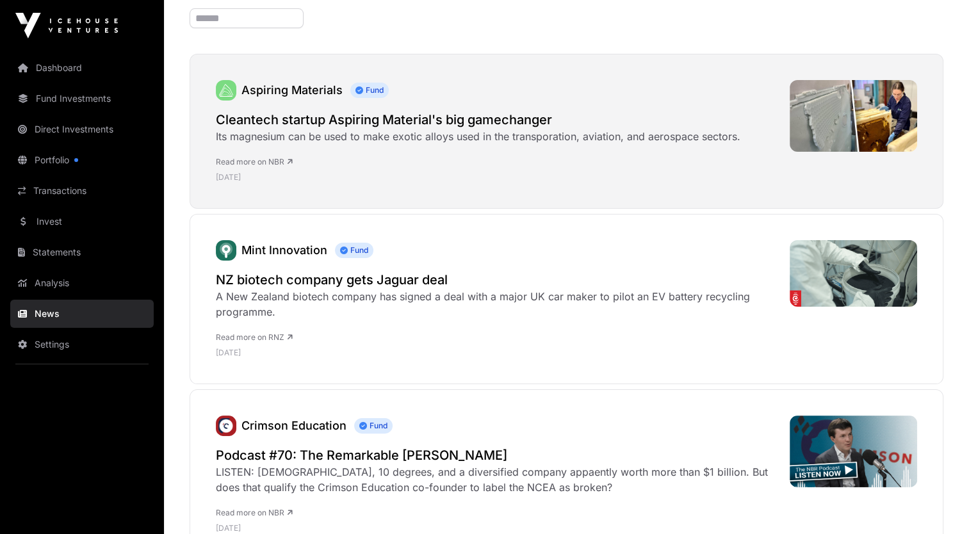
click at [267, 122] on h2 "Cleantech startup Aspiring Material's big gamechanger" at bounding box center [478, 120] width 524 height 18
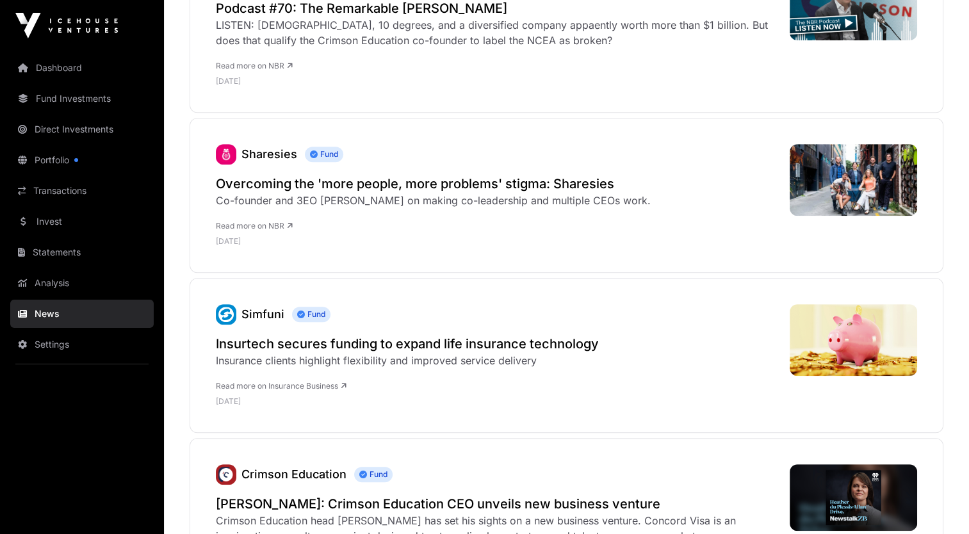
scroll to position [743, 0]
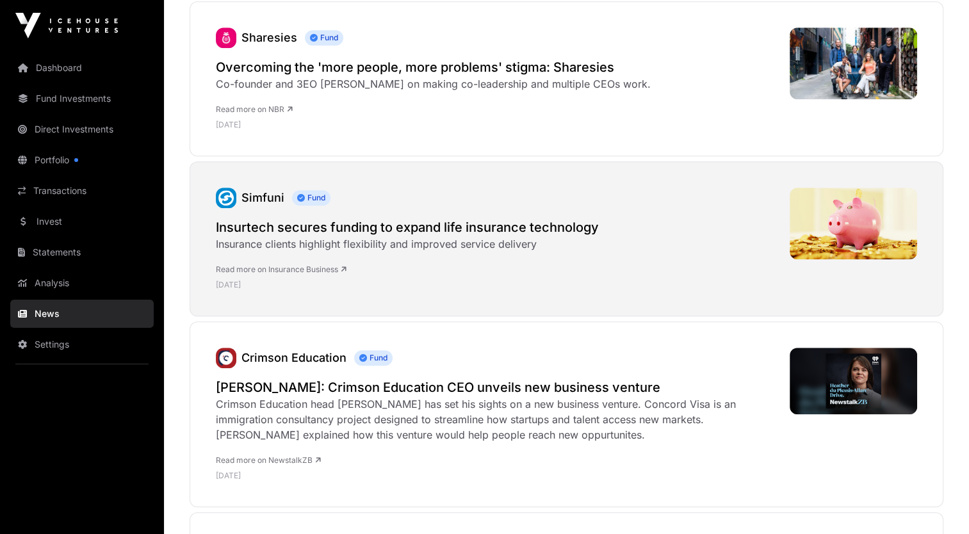
click at [439, 221] on h2 "Insurtech secures funding to expand life insurance technology" at bounding box center [407, 227] width 383 height 18
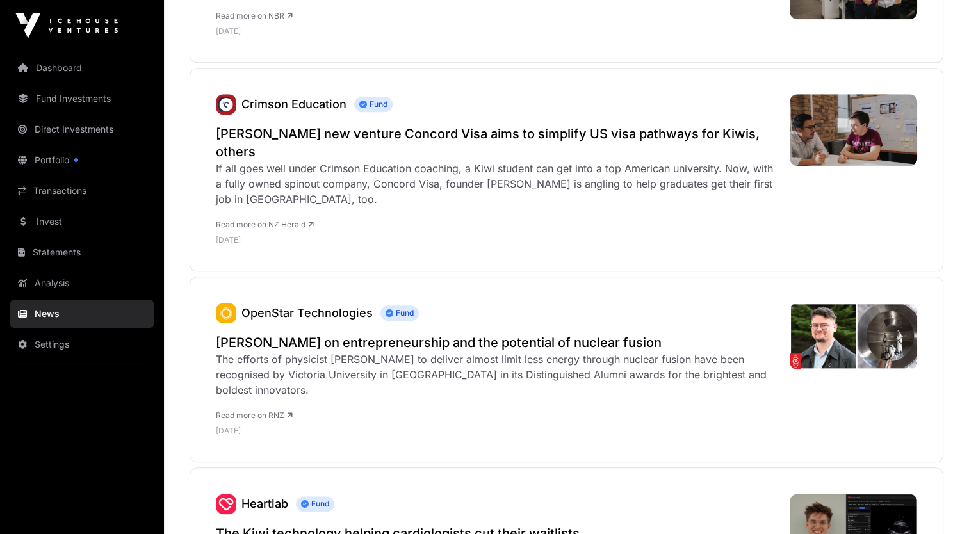
scroll to position [1358, 0]
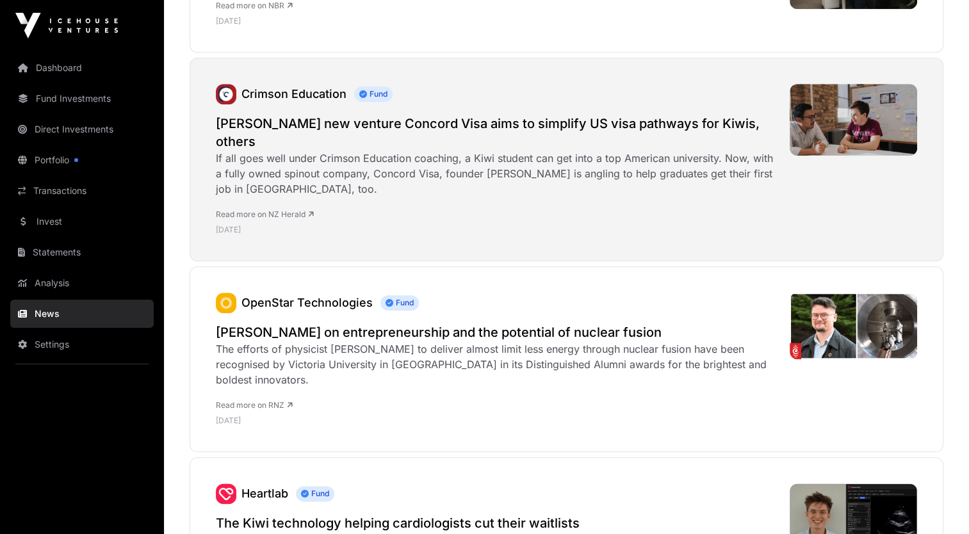
click at [255, 150] on div "If all goes well under Crimson Education coaching, a Kiwi student can get into …" at bounding box center [496, 173] width 561 height 46
click at [307, 124] on h2 "[PERSON_NAME] new venture Concord Visa aims to simplify US visa pathways for Ki…" at bounding box center [496, 133] width 561 height 36
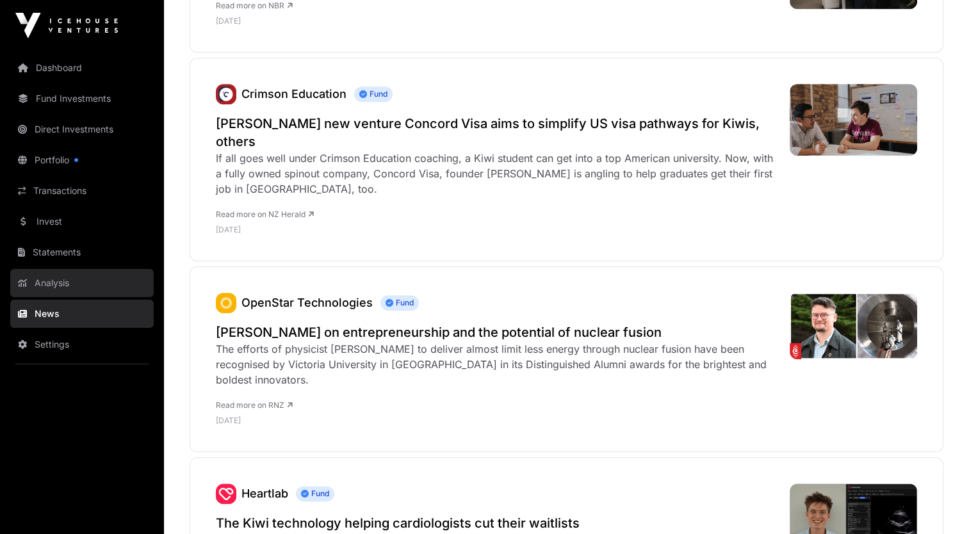
click at [99, 277] on link "Analysis" at bounding box center [81, 283] width 143 height 28
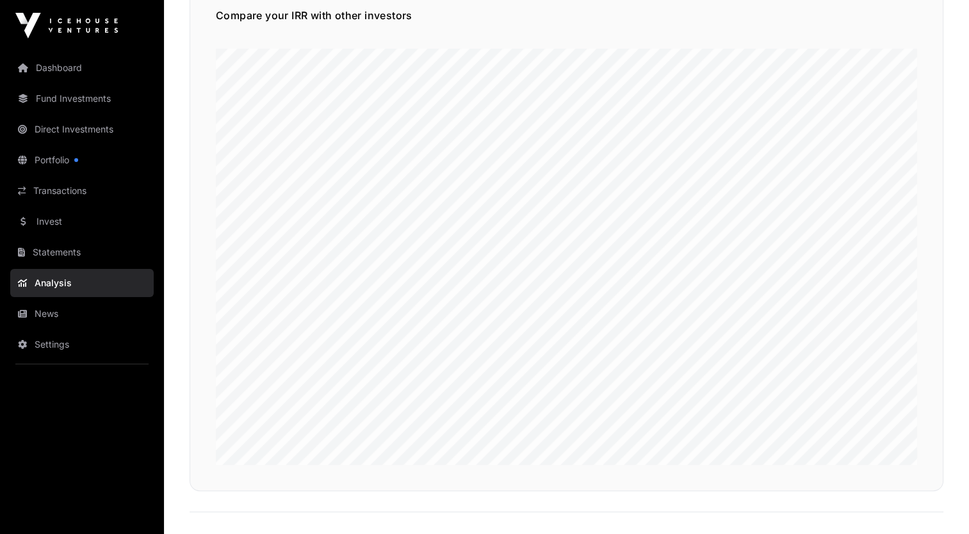
scroll to position [231, 0]
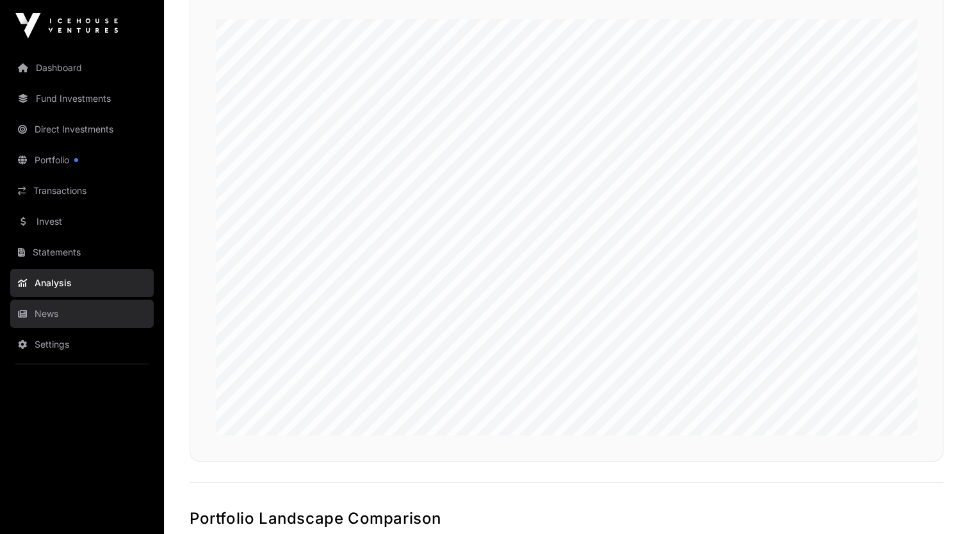
click at [45, 305] on link "News" at bounding box center [81, 314] width 143 height 28
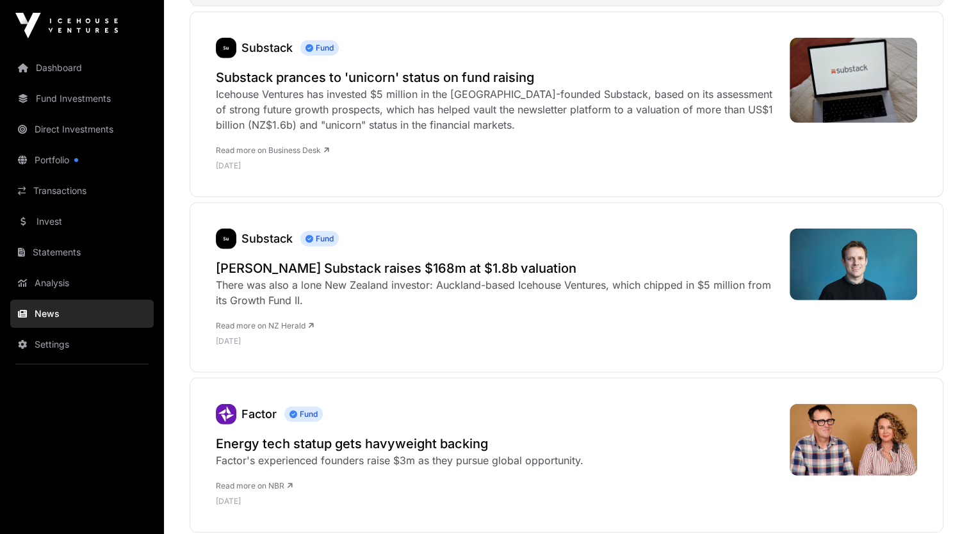
scroll to position [3612, 0]
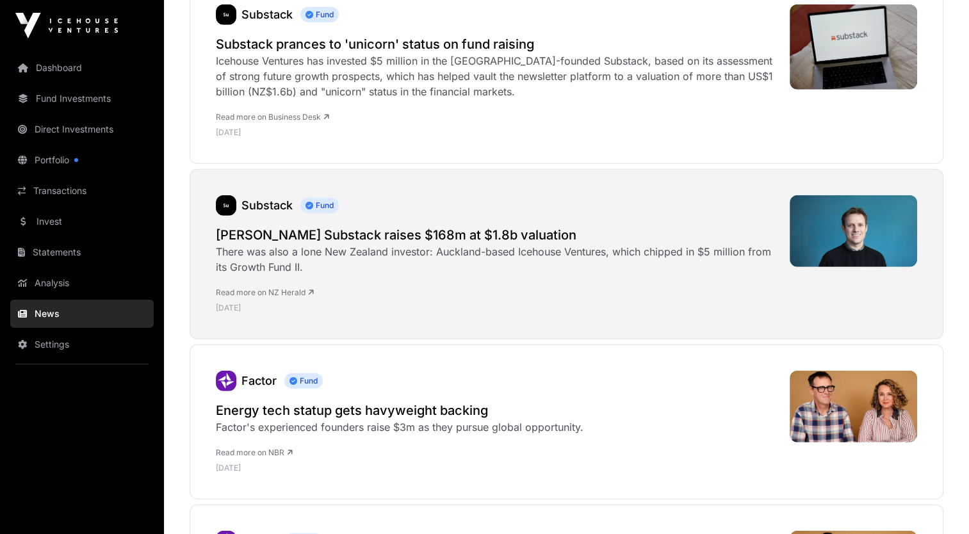
click at [442, 226] on h2 "[PERSON_NAME] Substack raises $168m at $1.8b valuation" at bounding box center [496, 235] width 561 height 18
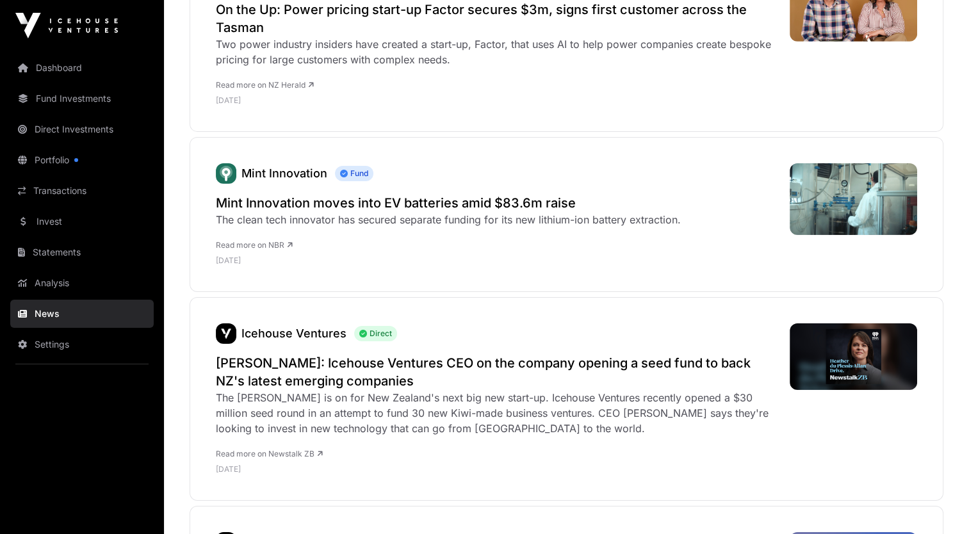
scroll to position [4252, 0]
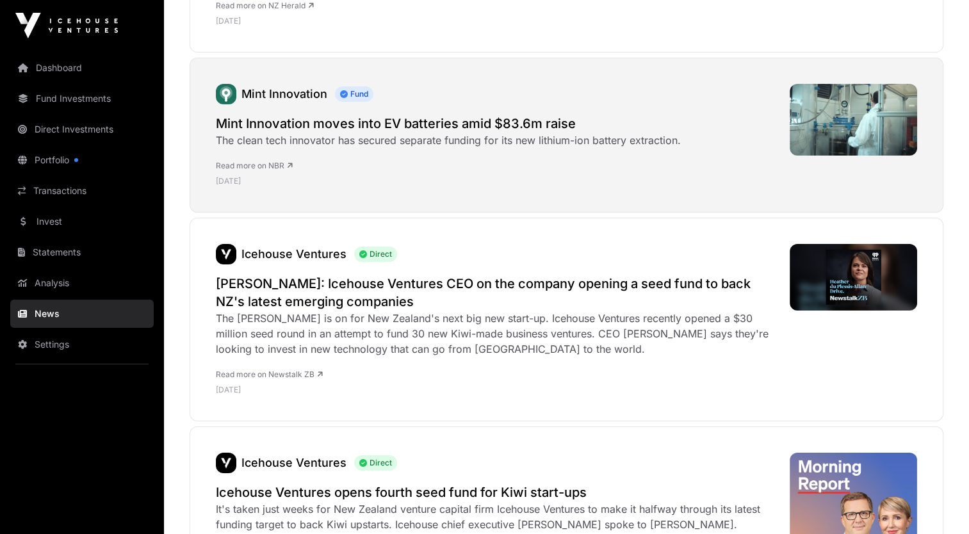
click at [350, 118] on h2 "Mint Innovation moves into EV batteries amid $83.6m raise" at bounding box center [448, 124] width 465 height 18
